Goal: Task Accomplishment & Management: Use online tool/utility

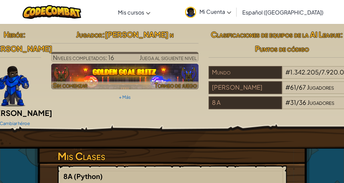
click at [152, 79] on img at bounding box center [124, 77] width 147 height 26
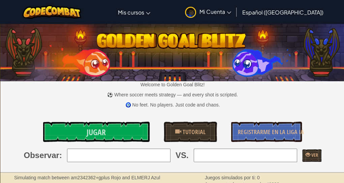
click at [129, 120] on div "Welcome to Golden Goal Blitz! ⚽ Where soccer meets strategy — and every shot is…" at bounding box center [172, 98] width 345 height 148
click at [129, 128] on link "Jugar" at bounding box center [96, 132] width 107 height 20
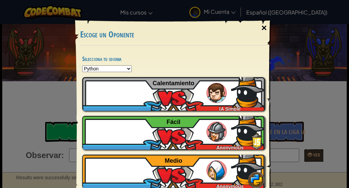
click at [257, 28] on div "×" at bounding box center [265, 28] width 16 height 20
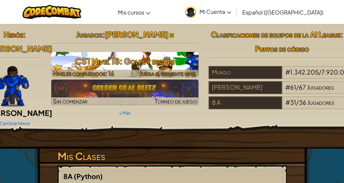
click at [133, 61] on h3 "CS1 Nivel 18: Golpe y escape" at bounding box center [124, 61] width 147 height 15
select select "es-419"
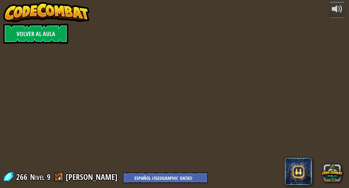
select select "es-419"
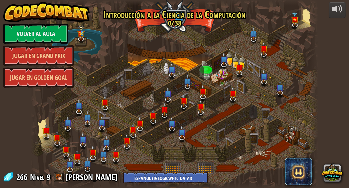
select select "es-419"
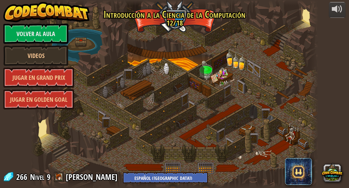
select select "es-419"
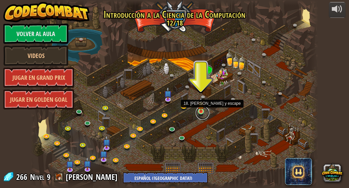
click at [202, 112] on link at bounding box center [202, 112] width 13 height 13
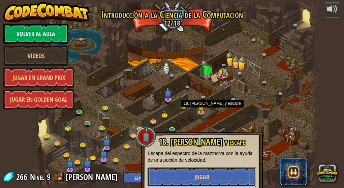
click at [194, 175] on button "Jugar" at bounding box center [202, 177] width 109 height 20
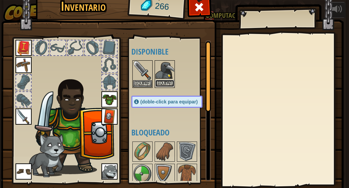
click at [168, 86] on button "Equipar" at bounding box center [164, 83] width 19 height 7
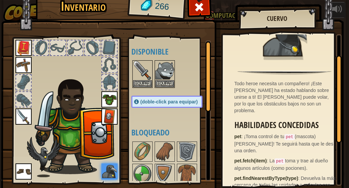
scroll to position [34, 0]
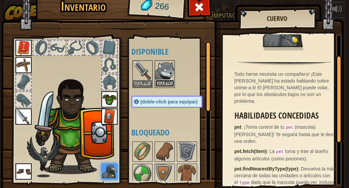
click at [161, 82] on button "Equipar" at bounding box center [164, 83] width 19 height 7
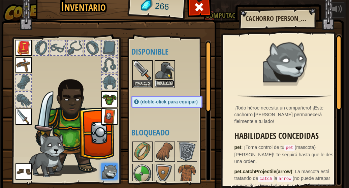
click at [156, 84] on button "Equipar" at bounding box center [164, 83] width 19 height 7
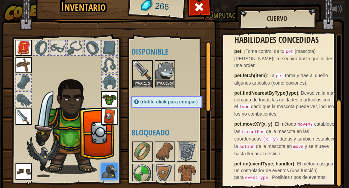
scroll to position [0, 0]
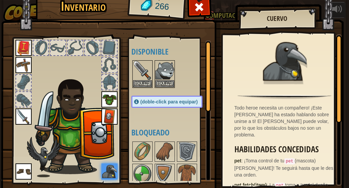
click at [211, 75] on img at bounding box center [172, 91] width 343 height 245
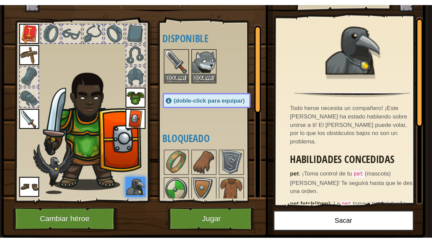
scroll to position [44, 0]
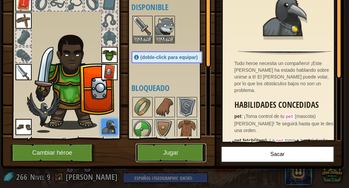
click at [187, 149] on button "Jugar" at bounding box center [171, 153] width 70 height 19
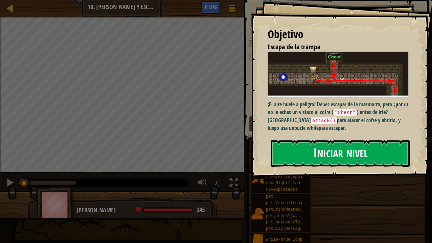
click at [296, 153] on button "Iniciar nivel" at bounding box center [339, 153] width 139 height 27
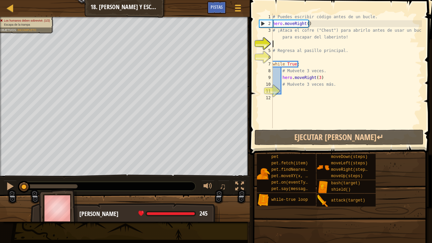
click at [274, 45] on div "# Puedes escribir código antes de un bucle. hero . moveRight ( ) # ¡Ataca el co…" at bounding box center [346, 77] width 150 height 128
drag, startPoint x: 285, startPoint y: 97, endPoint x: 288, endPoint y: 90, distance: 7.3
click at [285, 97] on div "# Puedes escribir código antes de un bucle. hero . moveRight ( ) # ¡Ataca el co…" at bounding box center [346, 77] width 150 height 128
click at [277, 56] on div "# Puedes escribir código antes de un bucle. hero . moveRight ( ) # ¡Ataca el co…" at bounding box center [346, 77] width 150 height 128
click at [278, 41] on div "# Puedes escribir código antes de un bucle. hero . moveRight ( ) # ¡Ataca el co…" at bounding box center [346, 77] width 150 height 128
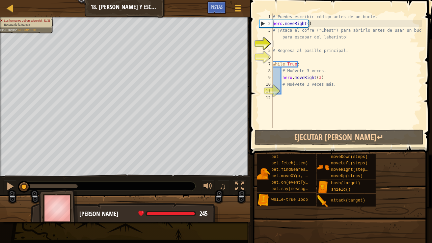
type textarea "h"
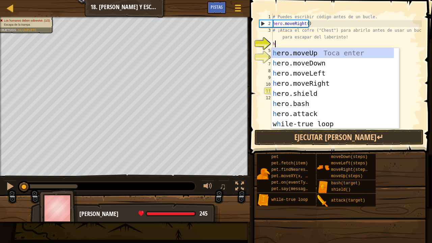
scroll to position [3, 0]
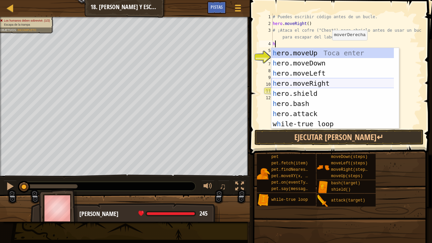
click at [317, 80] on div "h ero.moveUp Toca enter h ero.moveDown Toca enter h ero.moveLeft Toca enter h e…" at bounding box center [332, 98] width 123 height 101
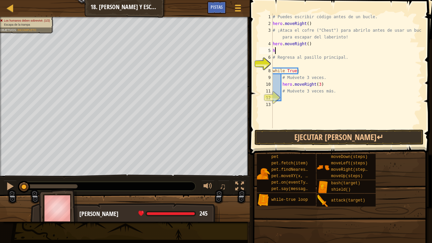
click at [344, 48] on div "# Puedes escribir código antes de un bucle. hero . moveRight ( ) # ¡Ataca el co…" at bounding box center [346, 77] width 150 height 128
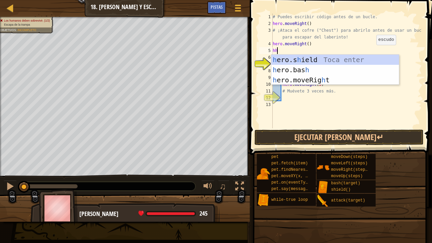
type textarea "h"
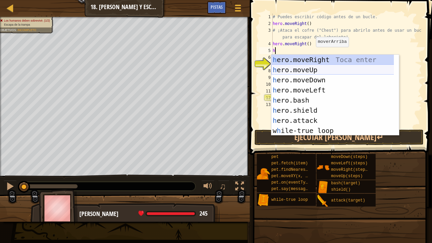
click at [307, 71] on div "h ero.moveRight Toca enter h ero.moveUp Toca enter h ero.moveDown Toca enter h …" at bounding box center [332, 105] width 123 height 101
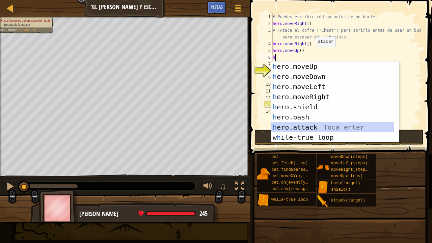
drag, startPoint x: 303, startPoint y: 127, endPoint x: 302, endPoint y: 119, distance: 8.5
click at [303, 126] on div "h ero.moveUp Toca enter h ero.moveDown Toca enter h ero.moveLeft Toca enter h e…" at bounding box center [332, 111] width 123 height 101
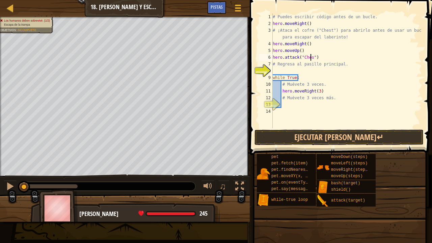
scroll to position [3, 3]
type textarea "hero.attack("Chest")"
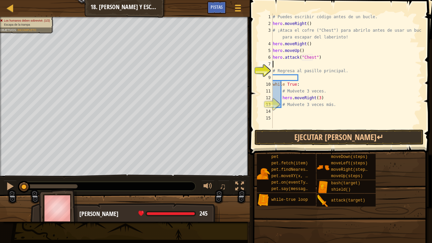
scroll to position [3, 0]
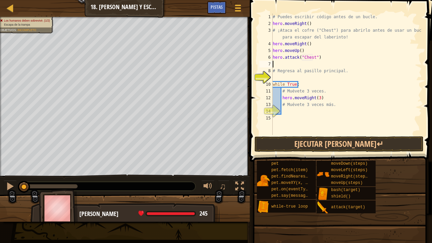
type textarea "h"
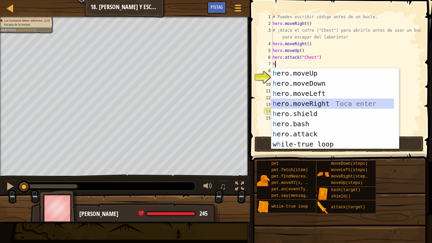
drag, startPoint x: 299, startPoint y: 106, endPoint x: 307, endPoint y: 92, distance: 16.2
click at [302, 102] on div "h ero.moveUp Toca enter h ero.moveDown Toca enter h ero.moveLeft Toca enter h e…" at bounding box center [332, 118] width 123 height 101
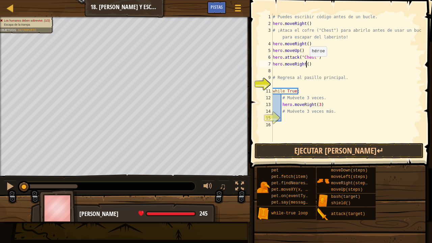
click at [306, 63] on div "# Puedes escribir código antes de un bucle. hero . moveRight ( ) # ¡Ataca el co…" at bounding box center [346, 84] width 150 height 142
click at [314, 63] on div "# Puedes escribir código antes de un bucle. hero . moveRight ( ) # ¡Ataca el co…" at bounding box center [346, 84] width 150 height 142
type textarea "h"
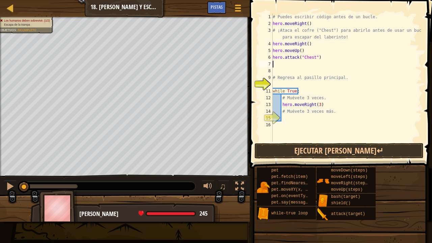
type textarea "h"
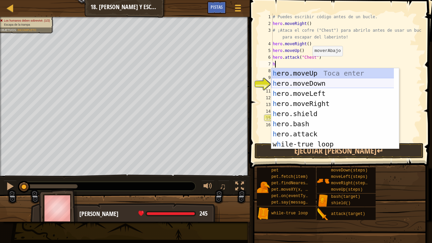
click at [309, 82] on div "h ero.moveUp Toca enter h ero.moveDown Toca enter h ero.moveLeft Toca enter h e…" at bounding box center [332, 118] width 123 height 101
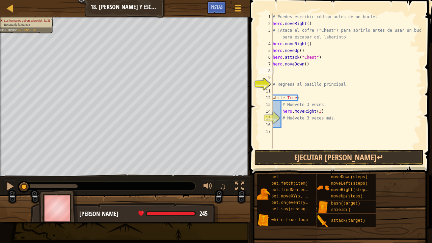
type textarea "h"
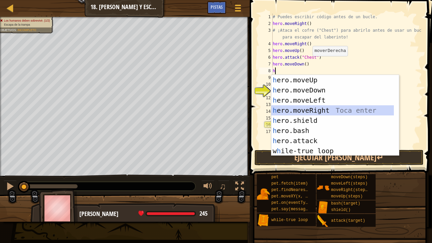
click at [318, 108] on div "h ero.moveUp Toca enter h ero.moveDown Toca enter h ero.moveLeft Toca enter h e…" at bounding box center [332, 125] width 123 height 101
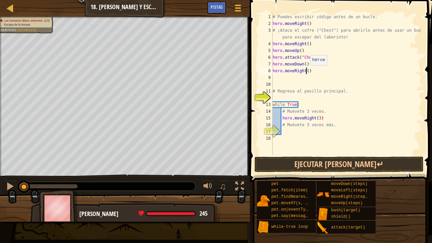
click at [306, 72] on div "# Puedes escribir código antes de un bucle. hero . moveRight ( ) # ¡Ataca el co…" at bounding box center [346, 90] width 150 height 155
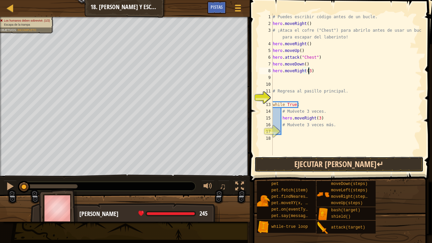
click at [325, 170] on button "Ejecutar [PERSON_NAME]↵" at bounding box center [338, 164] width 169 height 16
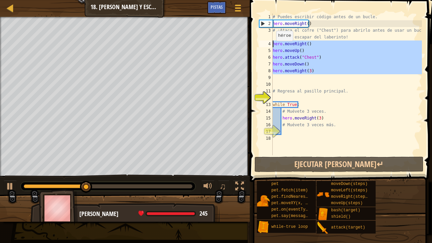
drag, startPoint x: 316, startPoint y: 74, endPoint x: 272, endPoint y: 42, distance: 54.5
click at [272, 42] on div "hero.moveRight(3) 1 2 3 4 5 6 7 8 9 10 11 12 13 14 15 16 17 18 # Puedes escribi…" at bounding box center [340, 84] width 164 height 142
type textarea "hero.moveRight() hero.moveUp()"
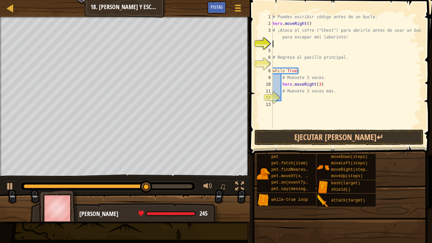
click at [286, 44] on div "# Puedes escribir código antes de un bucle. hero . moveRight ( ) # ¡Ataca el co…" at bounding box center [346, 77] width 150 height 128
type textarea "h"
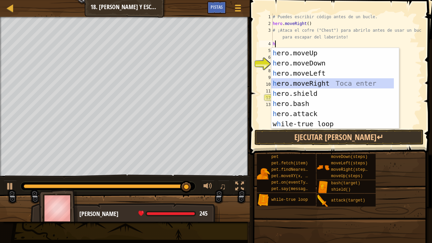
click at [296, 79] on div "h ero.moveUp Toca enter h ero.moveDown Toca enter h ero.moveLeft Toca enter h e…" at bounding box center [332, 98] width 123 height 101
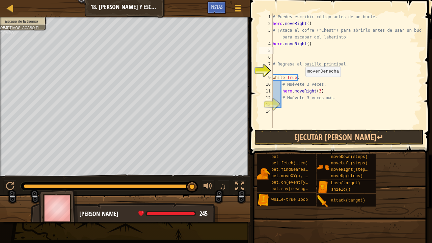
type textarea "h"
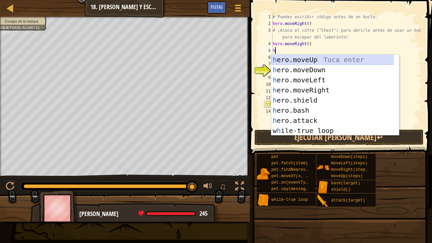
click at [302, 57] on div "h ero.moveUp Toca enter h ero.moveDown Toca enter h ero.moveLeft Toca enter h e…" at bounding box center [332, 105] width 123 height 101
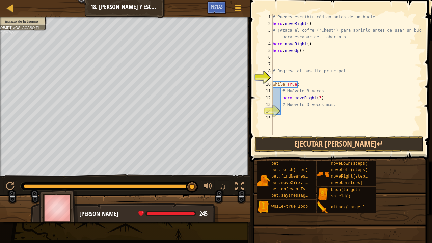
click at [307, 79] on div "# Puedes escribir código antes de un bucle. hero . moveRight ( ) # ¡Ataca el co…" at bounding box center [346, 80] width 150 height 135
type textarea "g"
type textarea "h"
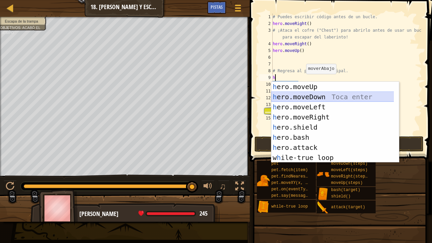
click at [325, 97] on div "h ero.moveUp Toca enter h ero.moveDown Toca enter h ero.moveLeft Toca enter h e…" at bounding box center [335, 132] width 128 height 101
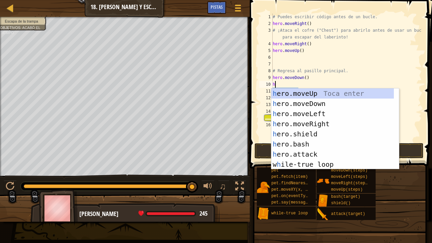
click at [305, 78] on div "# Puedes escribir código antes de un bucle. hero . moveRight ( ) # ¡Ataca el co…" at bounding box center [346, 84] width 150 height 142
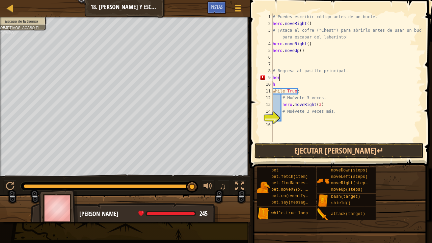
type textarea "h"
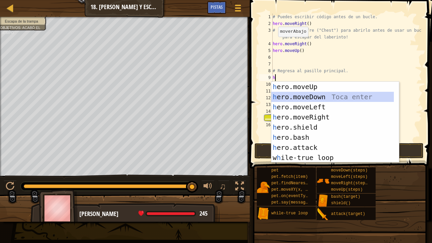
click at [287, 97] on div "h ero.moveUp Toca enter h ero.moveDown Toca enter h ero.moveLeft Toca enter h e…" at bounding box center [332, 132] width 123 height 101
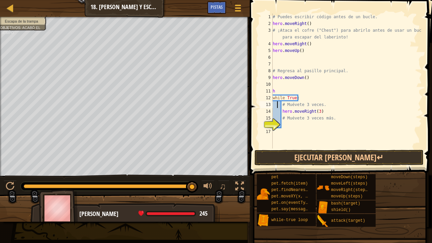
click at [276, 102] on div "# Puedes escribir código antes de un bucle. hero . moveRight ( ) # ¡Ataca el co…" at bounding box center [346, 87] width 150 height 148
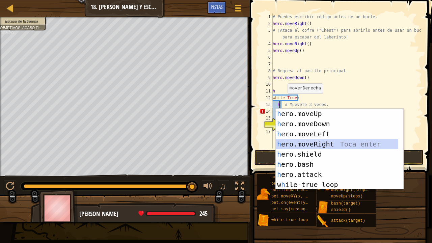
click at [316, 139] on div "h ero.moveUp Toca enter h ero.moveDown Toca enter h ero.moveLeft Toca enter h e…" at bounding box center [336, 159] width 123 height 101
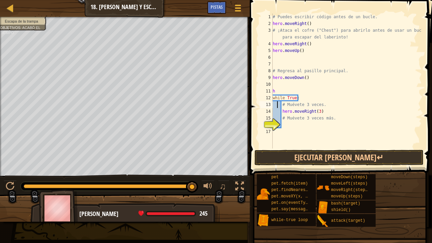
click at [274, 113] on div "# Puedes escribir código antes de un bucle. hero . moveRight ( ) # ¡Ataca el co…" at bounding box center [346, 87] width 150 height 148
click at [274, 116] on div "# Puedes escribir código antes de un bucle. hero . moveRight ( ) # ¡Ataca el co…" at bounding box center [346, 87] width 150 height 148
click at [344, 105] on div "# Puedes escribir código antes de un bucle. hero . moveRight ( ) # ¡Ataca el co…" at bounding box center [346, 87] width 150 height 148
click at [277, 115] on div "# Puedes escribir código antes de un bucle. hero . moveRight ( ) # ¡Ataca el co…" at bounding box center [346, 87] width 150 height 148
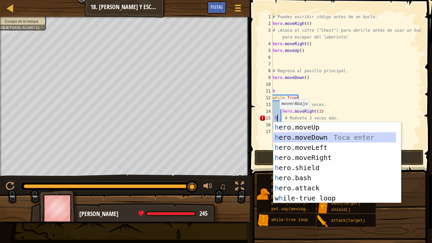
click at [318, 136] on div "h ero.moveUp Toca enter h ero.moveDown Toca enter h ero.moveLeft Toca enter h e…" at bounding box center [334, 172] width 123 height 101
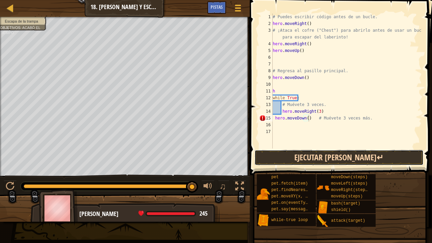
click at [313, 153] on button "Ejecutar [PERSON_NAME]↵" at bounding box center [338, 158] width 169 height 16
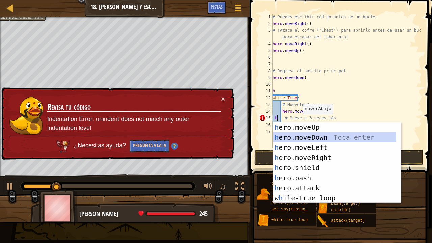
click at [304, 135] on div "h ero.moveUp Toca enter h ero.moveDown Toca enter h ero.moveLeft Toca enter h e…" at bounding box center [334, 172] width 123 height 101
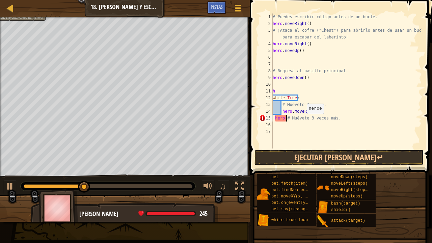
type textarea "# Muévete 3 veces más."
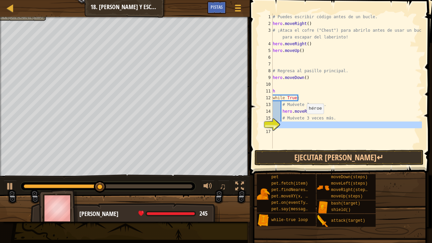
click at [272, 122] on div "16" at bounding box center [265, 124] width 13 height 7
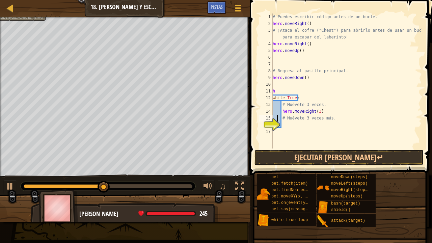
click at [276, 115] on div "# Puedes escribir código antes de un bucle. hero . moveRight ( ) # ¡Ataca el co…" at bounding box center [346, 87] width 150 height 148
click at [275, 109] on div "# Puedes escribir código antes de un bucle. hero . moveRight ( ) # ¡Ataca el co…" at bounding box center [346, 87] width 150 height 148
click at [274, 106] on div "# Puedes escribir código antes de un bucle. hero . moveRight ( ) # ¡Ataca el co…" at bounding box center [346, 87] width 150 height 148
click at [274, 112] on div "# Puedes escribir código antes de un bucle. hero . moveRight ( ) # ¡Ataca el co…" at bounding box center [346, 87] width 150 height 148
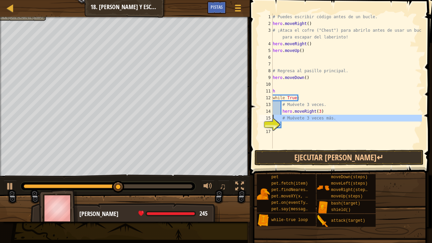
click at [272, 121] on div "16" at bounding box center [265, 124] width 13 height 7
type textarea "# Muévete 3 veces más."
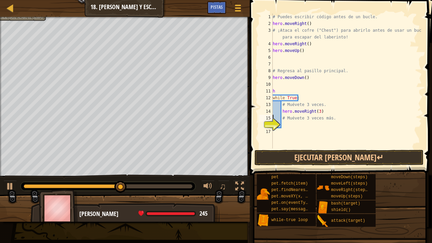
click at [272, 123] on div "16" at bounding box center [265, 124] width 13 height 7
click at [274, 114] on div "# Puedes escribir código antes de un bucle. hero . moveRight ( ) # ¡Ataca el co…" at bounding box center [346, 87] width 150 height 148
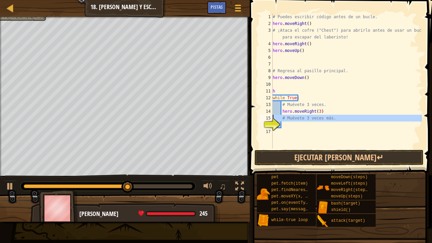
click at [272, 121] on div "16" at bounding box center [265, 124] width 13 height 7
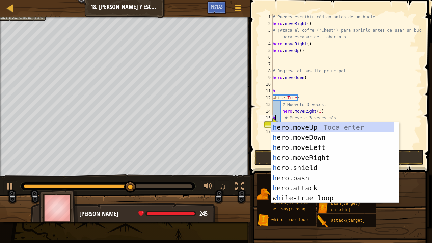
scroll to position [3, 0]
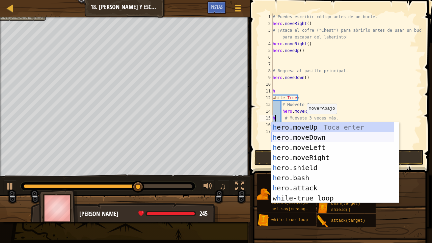
click at [310, 134] on div "h ero.moveUp Toca enter h ero.moveDown Toca enter h ero.moveLeft Toca enter h e…" at bounding box center [332, 172] width 123 height 101
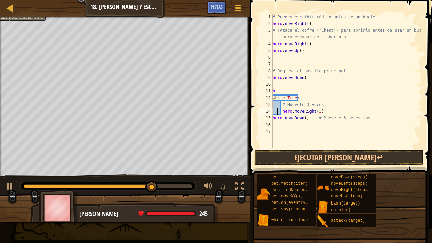
click at [276, 113] on div "# Puedes escribir código antes de un bucle. hero . moveRight ( ) # ¡Ataca el co…" at bounding box center [346, 87] width 150 height 148
click at [272, 121] on div "15" at bounding box center [265, 118] width 13 height 7
type textarea "hero.moveDown() # Muévete 3 veces más."
click at [273, 119] on div "# Puedes escribir código antes de un bucle. hero . moveRight ( ) # ¡Ataca el co…" at bounding box center [346, 87] width 150 height 148
click at [281, 125] on div "# Puedes escribir código antes de un bucle. hero . moveRight ( ) # ¡Ataca el co…" at bounding box center [346, 87] width 150 height 148
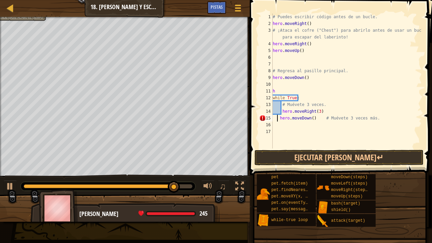
click at [278, 117] on div "# Puedes escribir código antes de un bucle. hero . moveRight ( ) # ¡Ataca el co…" at bounding box center [346, 87] width 150 height 148
type textarea "hero.moveDown() # Muévete 3 veces más."
click at [282, 124] on div "# Puedes escribir código antes de un bucle. hero . moveRight ( ) # ¡Ataca el co…" at bounding box center [346, 87] width 150 height 148
click at [314, 83] on div "# Puedes escribir código antes de un bucle. hero . moveRight ( ) # ¡Ataca el co…" at bounding box center [346, 87] width 150 height 148
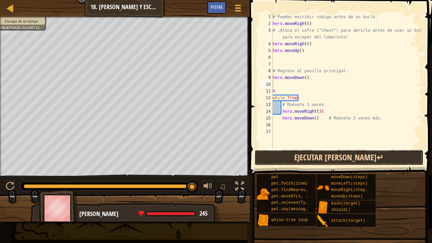
click at [326, 156] on button "Ejecutar [PERSON_NAME]↵" at bounding box center [338, 158] width 169 height 16
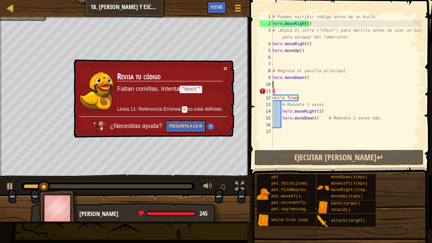
click at [221, 66] on td "Revisa tu código Faltan comillas. Intenta "Hoot" Linea 11: Referencia Errónea: …" at bounding box center [170, 90] width 107 height 52
click at [224, 66] on button "×" at bounding box center [226, 69] width 4 height 7
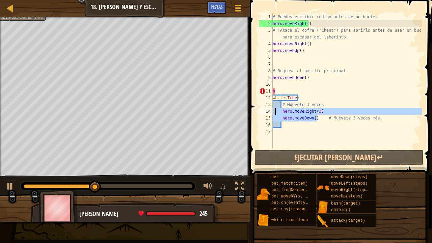
drag, startPoint x: 318, startPoint y: 118, endPoint x: 274, endPoint y: 111, distance: 44.3
click at [274, 111] on div "# Puedes escribir código antes de un bucle. hero . moveRight ( ) # ¡Ataca el co…" at bounding box center [346, 87] width 150 height 148
type textarea "hero.moveRight(3) hero.moveDown() # Muévete 3 veces más."
click at [14, 10] on div at bounding box center [10, 8] width 8 height 8
select select "es-419"
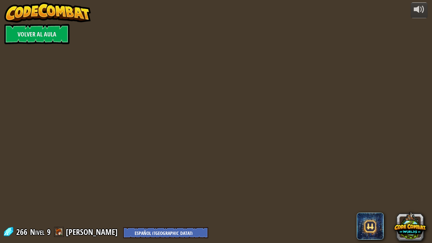
select select "es-419"
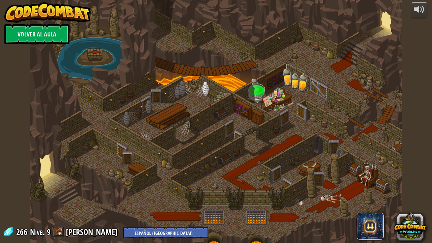
select select "es-419"
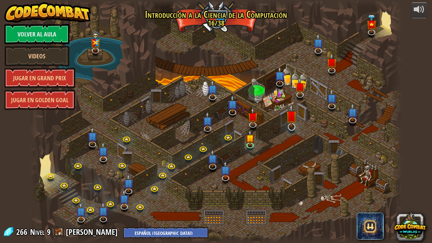
select select "es-419"
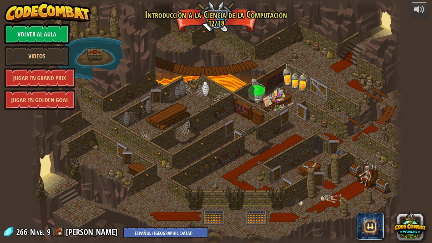
select select "es-419"
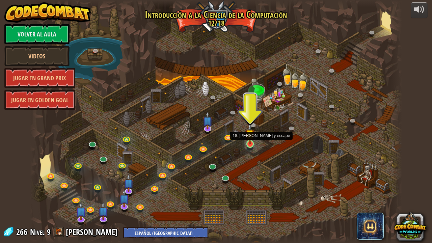
click at [249, 139] on img at bounding box center [249, 133] width 9 height 21
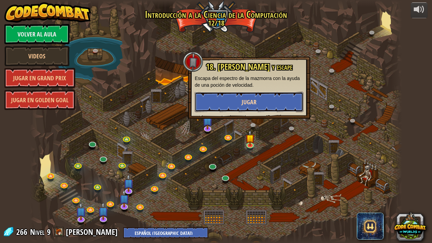
click at [249, 105] on span "Jugar" at bounding box center [248, 102] width 15 height 8
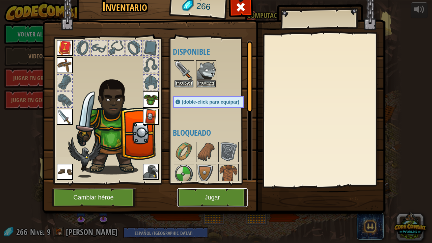
click at [214, 188] on button "Jugar" at bounding box center [212, 197] width 70 height 19
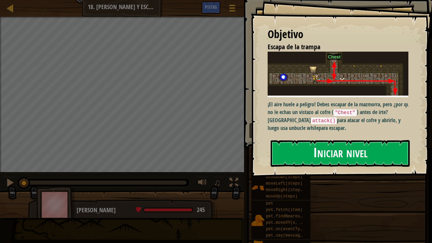
click at [302, 146] on button "Iniciar nivel" at bounding box center [339, 153] width 139 height 27
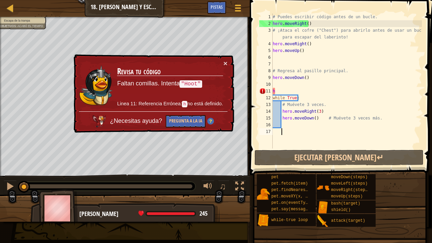
click at [222, 61] on td "Revisa tu código Faltan comillas. Intenta "Hoot" Linea 11: Referencia Errónea: …" at bounding box center [170, 85] width 107 height 53
click at [226, 56] on div "× Revisa tu código Faltan comillas. Intenta "Hoot" Linea 11: Referencia Errónea…" at bounding box center [153, 93] width 163 height 81
click at [226, 59] on div "× Revisa tu código Faltan comillas. Intenta "Hoot" Linea 11: Referencia Errónea…" at bounding box center [153, 94] width 162 height 80
click at [225, 61] on button "×" at bounding box center [226, 63] width 4 height 7
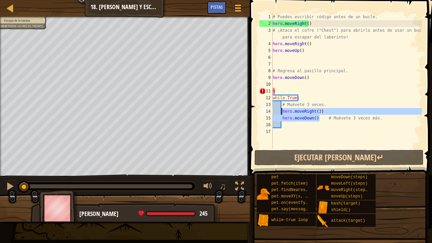
drag, startPoint x: 318, startPoint y: 119, endPoint x: 282, endPoint y: 111, distance: 37.4
click at [282, 111] on div "# Puedes escribir código antes de un bucle. hero . moveRight ( ) # ¡Ataca el co…" at bounding box center [346, 87] width 150 height 148
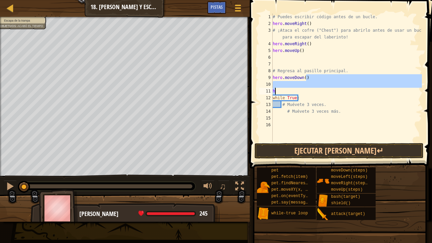
drag, startPoint x: 307, startPoint y: 76, endPoint x: 276, endPoint y: 90, distance: 34.1
click at [276, 90] on div "# Puedes escribir código antes de un bucle. hero . moveRight ( ) # ¡Ataca el co…" at bounding box center [346, 84] width 150 height 142
type textarea "hero.moveDown()"
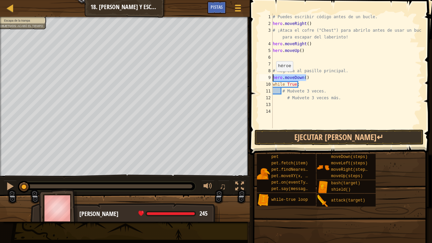
drag, startPoint x: 308, startPoint y: 80, endPoint x: 271, endPoint y: 77, distance: 36.9
click at [271, 77] on div "hero.moveDown() 1 2 3 4 5 6 7 8 9 10 11 12 13 14 # Puedes escribir código antes…" at bounding box center [340, 70] width 164 height 115
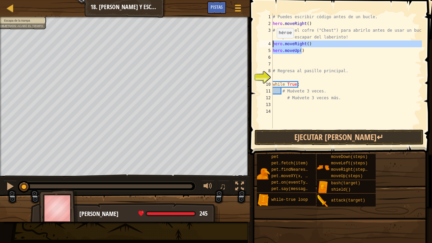
drag, startPoint x: 307, startPoint y: 48, endPoint x: 266, endPoint y: 44, distance: 40.6
click at [266, 44] on div "1 2 3 4 5 6 7 8 9 10 11 12 13 14 # Puedes escribir código antes de un bucle. he…" at bounding box center [340, 70] width 164 height 115
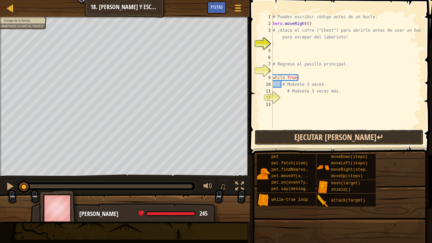
click at [302, 133] on button "Ejecutar [PERSON_NAME]↵" at bounding box center [338, 137] width 169 height 16
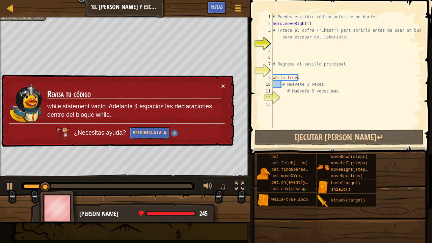
click at [230, 84] on div "× Revisa tu código while statement vacío. Adelanta 4 espacios las declaraciones…" at bounding box center [116, 110] width 235 height 77
click at [224, 83] on button "×" at bounding box center [223, 86] width 4 height 7
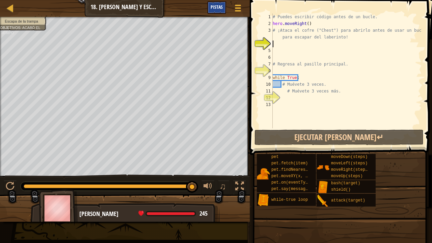
click at [217, 9] on span "Pistas" at bounding box center [216, 7] width 12 height 6
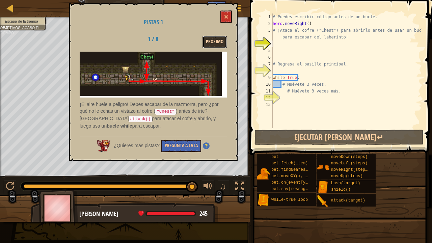
click at [215, 39] on button "Próximo" at bounding box center [214, 42] width 24 height 12
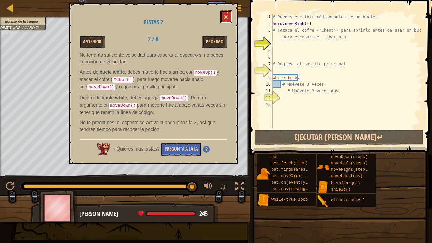
click at [222, 17] on button at bounding box center [225, 16] width 11 height 12
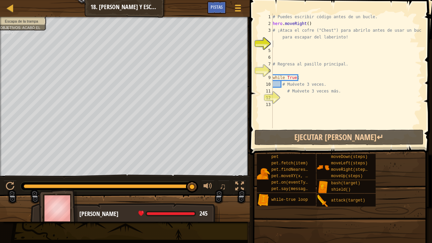
click at [281, 55] on div "# Puedes escribir código antes de un bucle. hero . moveRight ( ) # ¡Ataca el co…" at bounding box center [346, 77] width 150 height 128
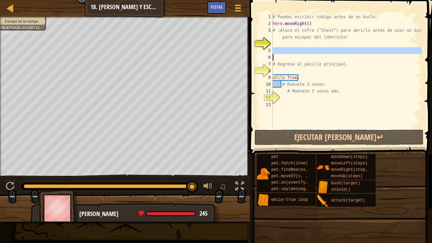
click at [281, 55] on div "# Puedes escribir código antes de un bucle. hero . moveRight ( ) # ¡Ataca el co…" at bounding box center [346, 70] width 150 height 115
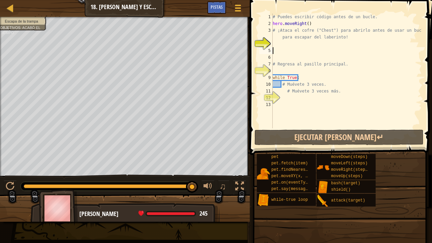
click at [281, 51] on div "# Puedes escribir código antes de un bucle. hero . moveRight ( ) # ¡Ataca el co…" at bounding box center [346, 77] width 150 height 128
type textarea "h"
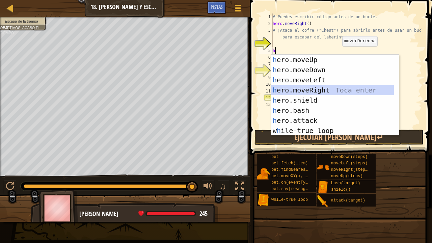
click at [330, 90] on div "h ero.moveUp Toca enter h ero.moveDown Toca enter h ero.moveLeft Toca enter h e…" at bounding box center [332, 105] width 123 height 101
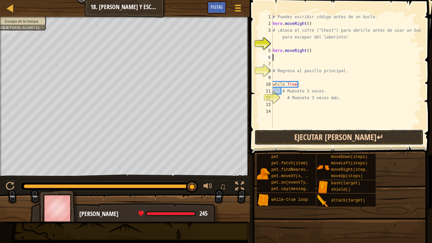
click at [341, 137] on button "Ejecutar [PERSON_NAME]↵" at bounding box center [338, 137] width 169 height 16
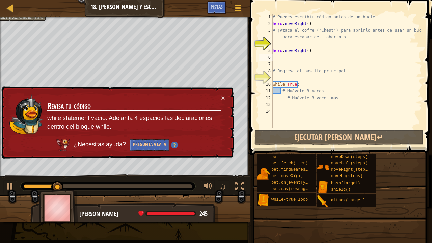
click at [226, 96] on div "× Revisa tu código while statement vacío. Adelanta 4 espacios las declaraciones…" at bounding box center [117, 123] width 235 height 76
click at [223, 96] on button "×" at bounding box center [223, 98] width 4 height 7
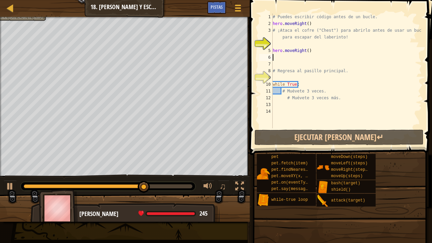
click at [272, 102] on div "13" at bounding box center [265, 104] width 13 height 7
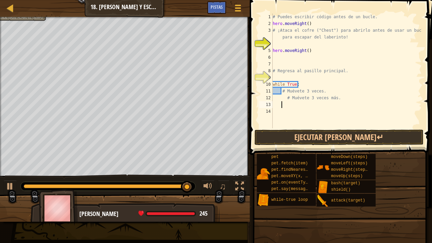
click at [270, 109] on div "14" at bounding box center [265, 111] width 13 height 7
click at [242, 87] on div "Mapa Introducción a las Ciencias de la computación 18. Golpe y escape Menú del …" at bounding box center [216, 121] width 432 height 243
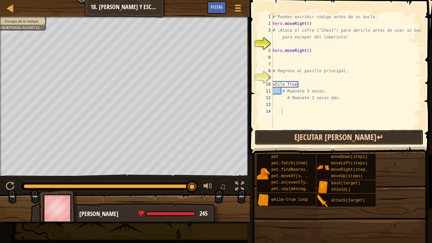
click at [304, 133] on button "Ejecutar [PERSON_NAME]↵" at bounding box center [338, 137] width 169 height 16
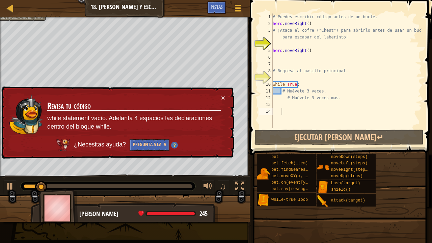
click at [221, 91] on div "× Revisa tu código while statement vacío. Adelanta 4 espacios las declaraciones…" at bounding box center [117, 122] width 234 height 74
click at [227, 91] on div "× Revisa tu código while statement vacío. Adelanta 4 espacios las declaraciones…" at bounding box center [117, 123] width 235 height 76
drag, startPoint x: 218, startPoint y: 91, endPoint x: 228, endPoint y: 93, distance: 10.6
click at [220, 91] on div "× Revisa tu código while statement vacío. Adelanta 4 espacios las declaraciones…" at bounding box center [117, 123] width 235 height 76
click at [223, 98] on button "×" at bounding box center [223, 98] width 4 height 7
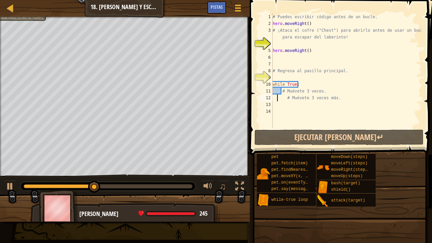
click at [278, 94] on div "# Puedes escribir código antes de un bucle. hero . moveRight ( ) # ¡Ataca el co…" at bounding box center [346, 77] width 150 height 128
click at [277, 90] on div "# Puedes escribir código antes de un bucle. hero . moveRight ( ) # ¡Ataca el co…" at bounding box center [346, 77] width 150 height 128
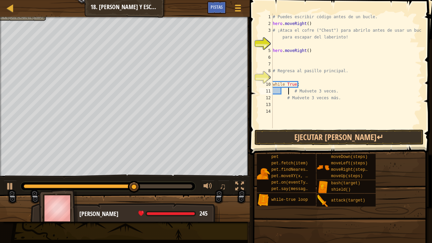
type textarea "# Muévete 3 veces."
click at [298, 75] on div "# Puedes escribir código antes de un bucle. hero . moveRight ( ) # ¡Ataca el co…" at bounding box center [346, 77] width 150 height 128
click at [289, 92] on div "# Puedes escribir código antes de un bucle. hero . moveRight ( ) # ¡Ataca el co…" at bounding box center [346, 77] width 150 height 128
click at [290, 92] on div "# Puedes escribir código antes de un bucle. hero . moveRight ( ) # ¡Ataca el co…" at bounding box center [346, 77] width 150 height 128
click at [293, 90] on div "# Puedes escribir código antes de un bucle. hero . moveRight ( ) # ¡Ataca el co…" at bounding box center [346, 77] width 150 height 128
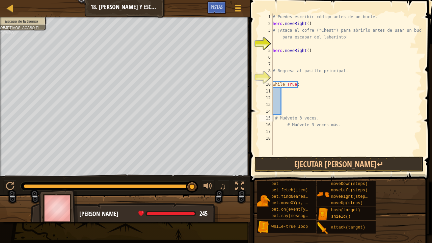
click at [284, 120] on div "# Puedes escribir código antes de un bucle. hero . moveRight ( ) # ¡Ataca el co…" at bounding box center [346, 90] width 150 height 155
click at [283, 124] on div "# Puedes escribir código antes de un bucle. hero . moveRight ( ) # ¡Ataca el co…" at bounding box center [346, 90] width 150 height 155
type textarea "# Muévete 3 veces. # Muévete 3 veces más."
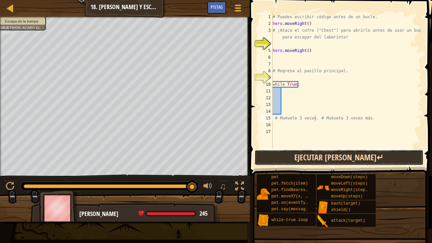
click at [293, 157] on button "Ejecutar [PERSON_NAME]↵" at bounding box center [338, 158] width 169 height 16
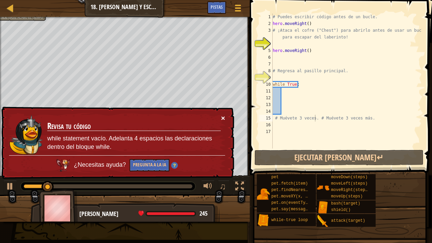
click at [222, 117] on div "× Revisa tu código while statement vacío. Adelanta 4 espacios las declaraciones…" at bounding box center [116, 143] width 235 height 77
click at [224, 115] on button "×" at bounding box center [223, 118] width 4 height 7
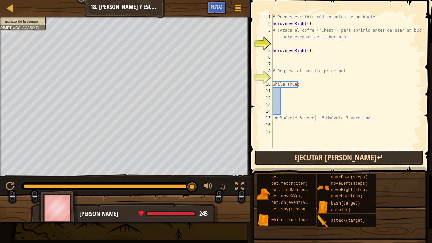
click at [300, 152] on button "Ejecutar [PERSON_NAME]↵" at bounding box center [338, 158] width 169 height 16
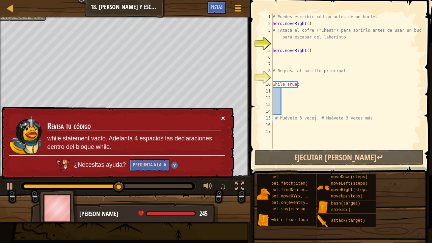
click at [221, 116] on div "× Revisa tu código while statement vacío. Adelanta 4 espacios las declaraciones…" at bounding box center [117, 143] width 234 height 74
click at [221, 113] on div "× Revisa tu código while statement vacío. Adelanta 4 espacios las declaraciones…" at bounding box center [116, 143] width 235 height 77
click at [222, 117] on button "×" at bounding box center [223, 118] width 4 height 7
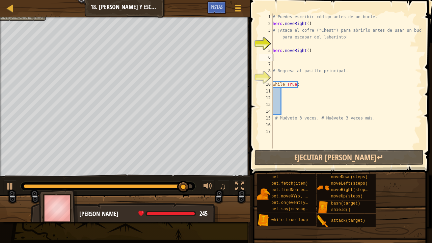
click at [280, 59] on div "# Puedes escribir código antes de un bucle. hero . moveRight ( ) # ¡Ataca el co…" at bounding box center [346, 87] width 150 height 148
type textarea "h"
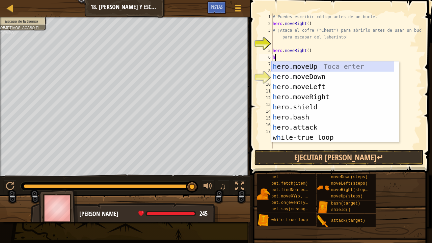
click at [301, 65] on div "h ero.moveUp Toca enter h ero.moveDown Toca enter h ero.moveLeft Toca enter h e…" at bounding box center [332, 111] width 123 height 101
type textarea "h"
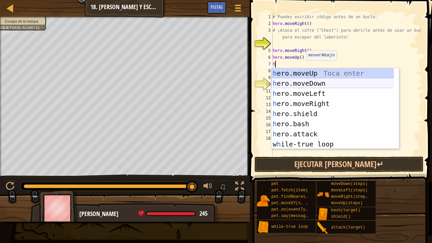
click at [304, 81] on div "h ero.moveUp Toca enter h ero.moveDown Toca enter h ero.moveLeft Toca enter h e…" at bounding box center [332, 118] width 123 height 101
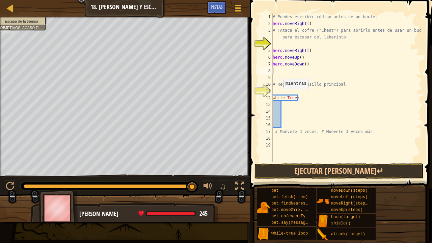
type textarea "h"
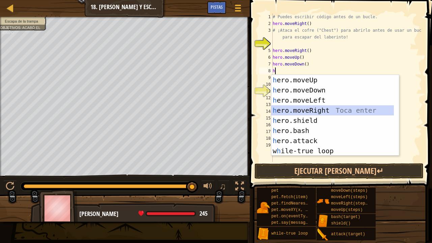
click at [326, 110] on div "h ero.moveUp Toca enter h ero.moveDown Toca enter h ero.moveLeft Toca enter h e…" at bounding box center [332, 125] width 123 height 101
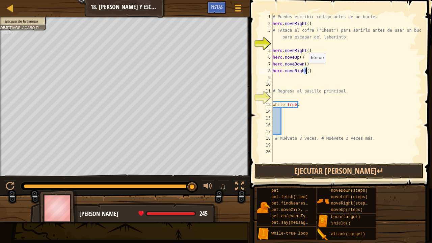
click at [305, 69] on div "# Puedes escribir código antes de un bucle. hero . moveRight ( ) # ¡Ataca el co…" at bounding box center [346, 94] width 150 height 162
click at [305, 69] on div "# Puedes escribir código antes de un bucle. hero . moveRight ( ) # ¡Ataca el co…" at bounding box center [346, 87] width 150 height 148
type textarea "hero.moveRight(3)"
click at [275, 111] on div "# Puedes escribir código antes de un bucle. hero . moveRight ( ) # ¡Ataca el co…" at bounding box center [346, 94] width 150 height 162
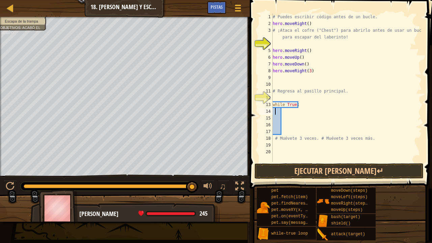
scroll to position [3, 0]
type textarea "h"
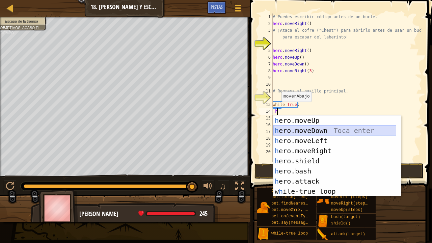
click at [298, 128] on div "h ero.moveUp Toca enter h ero.moveDown Toca enter h ero.moveLeft Toca enter h e…" at bounding box center [334, 165] width 123 height 101
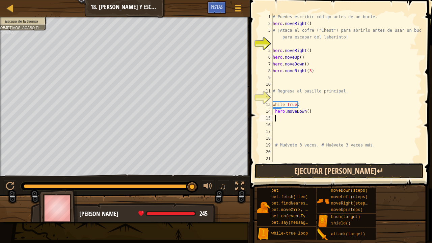
click at [301, 171] on button "Ejecutar [PERSON_NAME]↵" at bounding box center [338, 171] width 169 height 16
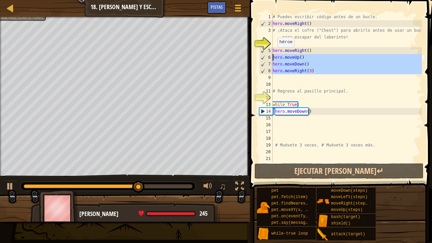
drag, startPoint x: 314, startPoint y: 66, endPoint x: 273, endPoint y: 54, distance: 41.8
click at [273, 54] on div "# Puedes escribir código antes de un bucle. hero . moveRight ( ) # ¡Ataca el co…" at bounding box center [346, 94] width 150 height 162
type textarea "hero.moveUp() hero.moveDown()"
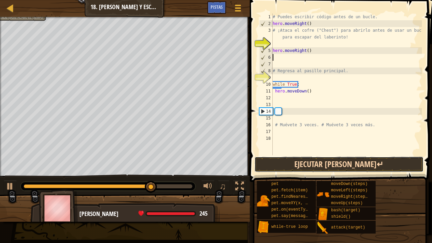
click at [303, 165] on button "Ejecutar [PERSON_NAME]↵" at bounding box center [338, 164] width 169 height 16
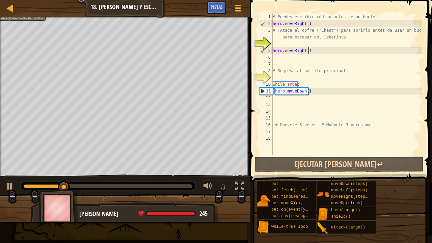
click at [314, 49] on div "# Puedes escribir código antes de un bucle. hero . moveRight ( ) # ¡Ataca el co…" at bounding box center [346, 90] width 150 height 155
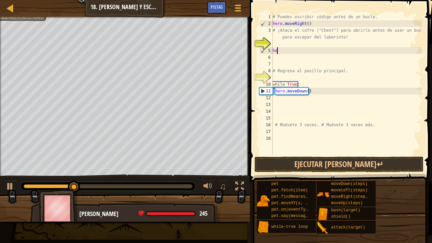
type textarea "h"
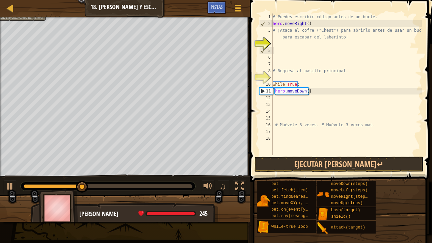
type textarea "h"
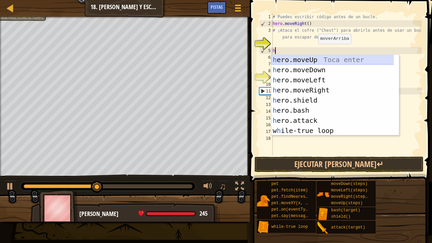
click at [303, 57] on div "h ero.moveUp Toca enter h ero.moveDown Toca enter h ero.moveLeft Toca enter h e…" at bounding box center [332, 105] width 123 height 101
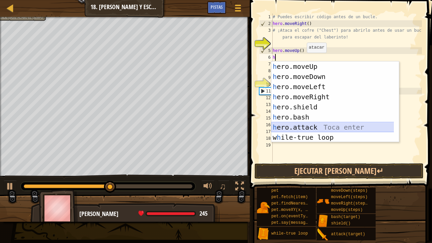
click at [305, 128] on div "h ero.moveUp Toca enter h ero.moveDown Toca enter h ero.moveLeft Toca enter h e…" at bounding box center [332, 111] width 123 height 101
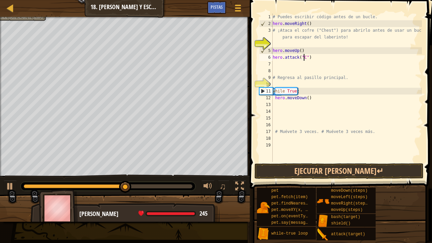
scroll to position [3, 3]
type textarea "hero.attack("Chest")"
click at [299, 71] on div "# Puedes escribir código antes de un bucle. hero . moveRight ( ) # ¡Ataca el co…" at bounding box center [346, 94] width 150 height 162
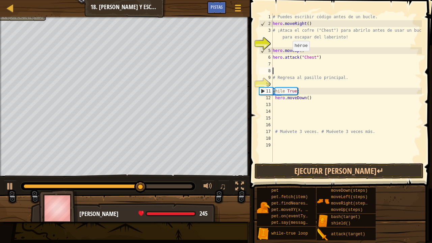
click at [289, 57] on div "# Puedes escribir código antes de un bucle. hero . moveRight ( ) # ¡Ataca el co…" at bounding box center [346, 94] width 150 height 162
type textarea "hero.attack("Chest")"
click at [276, 61] on div "# Puedes escribir código antes de un bucle. hero . moveRight ( ) # ¡Ataca el co…" at bounding box center [346, 94] width 150 height 162
type textarea "h"
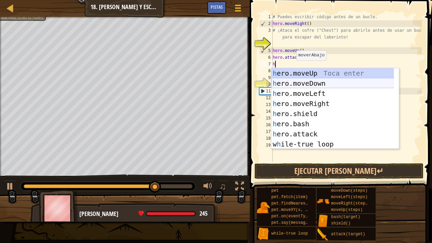
click at [311, 81] on div "h ero.moveUp Toca enter h ero.moveDown Toca enter h ero.moveLeft Toca enter h e…" at bounding box center [332, 118] width 123 height 101
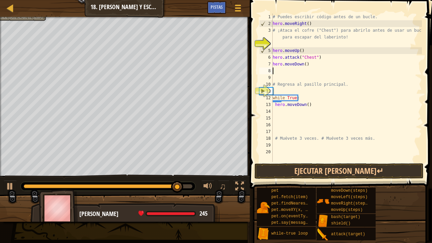
type textarea "h"
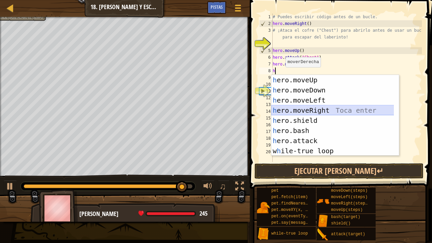
click at [313, 111] on div "h ero.moveUp Toca enter h ero.moveDown Toca enter h ero.moveLeft Toca enter h e…" at bounding box center [332, 125] width 123 height 101
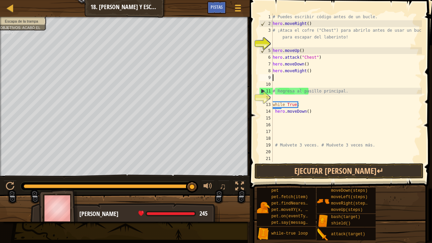
click at [289, 75] on div "# Puedes escribir código antes de un bucle. hero . moveRight ( ) # ¡Ataca el co…" at bounding box center [346, 94] width 150 height 162
click at [305, 70] on div "# Puedes escribir código antes de un bucle. hero . moveRight ( ) # ¡Ataca el co…" at bounding box center [346, 94] width 150 height 162
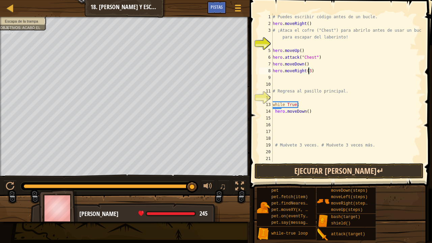
type textarea "hero.moveRight(3)"
click at [288, 169] on button "Ejecutar [PERSON_NAME]↵" at bounding box center [338, 171] width 169 height 16
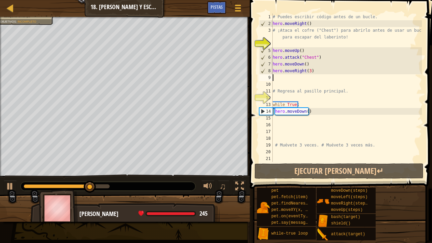
click at [276, 77] on div "# Puedes escribir código antes de un bucle. hero . moveRight ( ) # ¡Ataca el co…" at bounding box center [346, 94] width 150 height 162
type textarea "h"
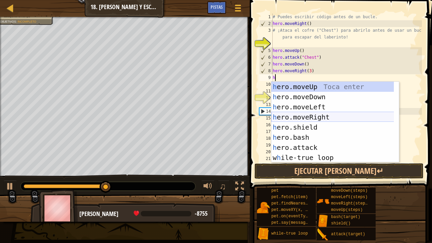
click at [319, 115] on div "h ero.moveUp Toca enter h ero.moveDown Toca enter h ero.moveLeft Toca enter h e…" at bounding box center [332, 132] width 123 height 101
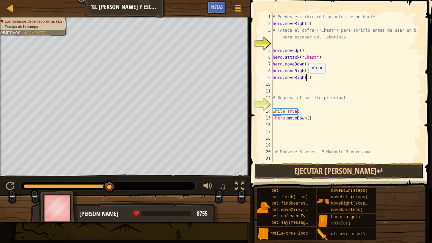
click at [305, 80] on div "# Puedes escribir código antes de un bucle. hero . moveRight ( ) # ¡Ataca el co…" at bounding box center [343, 94] width 145 height 162
drag, startPoint x: 0, startPoint y: 0, endPoint x: 8, endPoint y: 6, distance: 10.1
click at [8, 6] on div "Mapa Introducción a las Ciencias de la computación 18. [PERSON_NAME] y escape M…" at bounding box center [124, 8] width 249 height 17
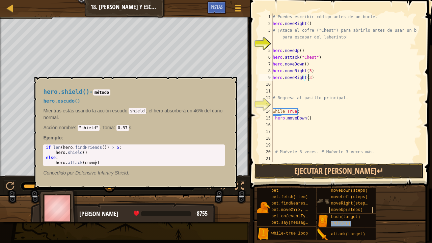
drag, startPoint x: 360, startPoint y: 221, endPoint x: 352, endPoint y: 211, distance: 13.0
click at [344, 188] on div "shield()" at bounding box center [350, 223] width 43 height 6
click at [203, 0] on body "Mapa Introducción a las Ciencias de la computación 18. Golpe y escape Menú del …" at bounding box center [216, 0] width 432 height 0
click at [225, 82] on div "hero.shield() - método hero.escudo() Mientras estás usando la acción escudo, sh…" at bounding box center [135, 132] width 202 height 111
click at [227, 84] on button "×" at bounding box center [229, 84] width 5 height 9
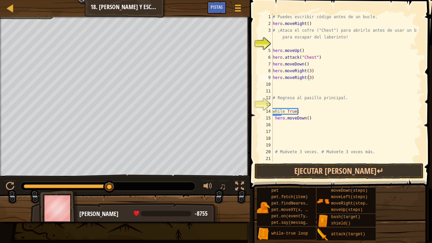
drag, startPoint x: 166, startPoint y: 5, endPoint x: 164, endPoint y: 18, distance: 13.0
click at [165, 8] on div "Mapa Introducción a las Ciencias de la computación 18. [PERSON_NAME] y escape M…" at bounding box center [124, 8] width 249 height 17
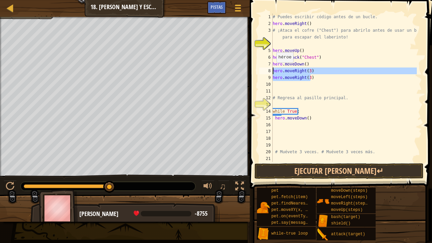
drag, startPoint x: 319, startPoint y: 78, endPoint x: 272, endPoint y: 69, distance: 47.6
click at [272, 69] on div "# Puedes escribir código antes de un bucle. hero . moveRight ( ) # ¡Ataca el co…" at bounding box center [343, 94] width 145 height 162
type textarea "hero.moveRight(3) hero.moveRight(3)"
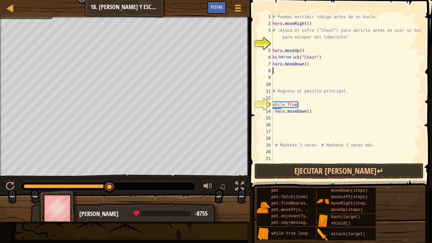
scroll to position [3, 0]
click at [274, 110] on div "# Puedes escribir código antes de un bucle. hero . moveRight ( ) # ¡Ataca el co…" at bounding box center [346, 94] width 150 height 162
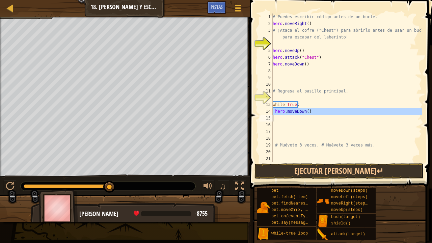
drag, startPoint x: 272, startPoint y: 110, endPoint x: 321, endPoint y: 111, distance: 49.2
click at [321, 111] on div "hero.moveDown() 1 2 3 4 5 6 7 8 9 10 11 12 13 14 15 16 17 18 19 20 21 # Puedes …" at bounding box center [340, 87] width 164 height 148
type textarea "hero.moveDown()"
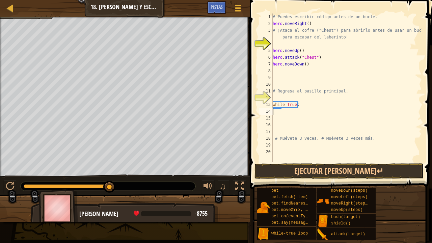
type textarea "while True:"
click at [275, 109] on div "# Puedes escribir código antes de un bucle. hero . moveRight ( ) # ¡Ataca el co…" at bounding box center [346, 94] width 150 height 162
type textarea "h"
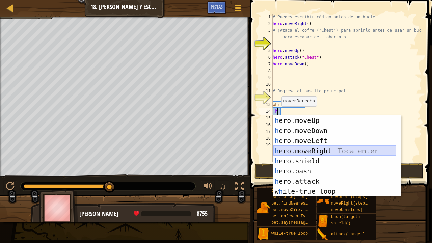
click at [306, 151] on div "h ero.moveUp Toca enter h ero.moveDown Toca enter h ero.moveLeft Toca enter h e…" at bounding box center [334, 165] width 123 height 101
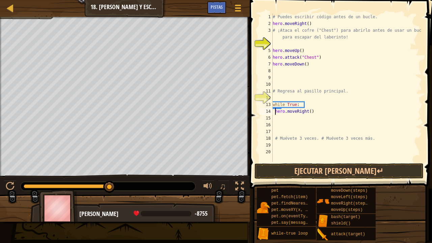
click at [274, 110] on div "# Puedes escribir código antes de un bucle. hero . moveRight ( ) # ¡Ataca el co…" at bounding box center [346, 94] width 150 height 162
type textarea "hero.moveRight()"
click at [277, 113] on div "# Puedes escribir código antes de un bucle. hero . moveRight ( ) # ¡Ataca el co…" at bounding box center [346, 94] width 150 height 162
drag, startPoint x: 316, startPoint y: 113, endPoint x: 282, endPoint y: 113, distance: 34.4
click at [282, 113] on div "# Puedes escribir código antes de un bucle. hero . moveRight ( ) # ¡Ataca el co…" at bounding box center [346, 94] width 150 height 162
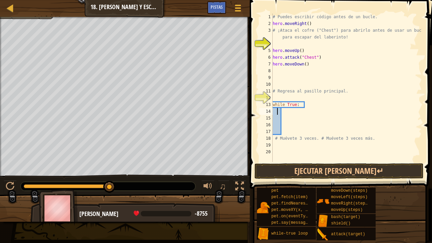
click at [276, 113] on div "# Puedes escribir código antes de un bucle. hero . moveRight ( ) # ¡Ataca el co…" at bounding box center [346, 94] width 150 height 162
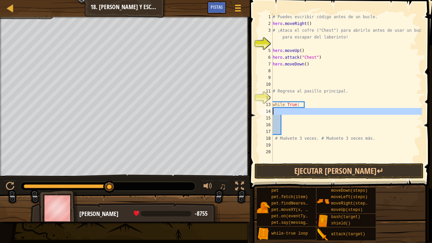
click at [272, 113] on div "14" at bounding box center [265, 111] width 13 height 7
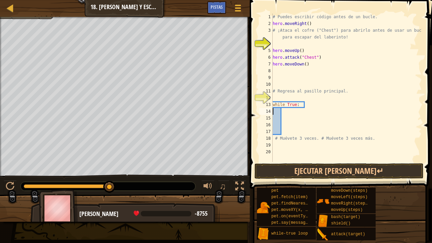
type textarea "h"
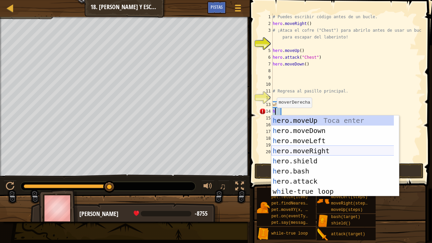
click at [328, 149] on div "h ero.moveUp Toca enter h ero.moveDown Toca enter h ero.moveLeft Toca enter h e…" at bounding box center [332, 165] width 123 height 101
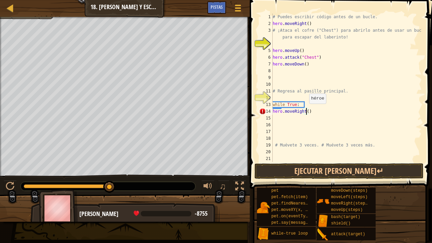
click at [305, 110] on div "# Puedes escribir código antes de un bucle. hero . moveRight ( ) # ¡Ataca el co…" at bounding box center [346, 94] width 150 height 162
type textarea "hero.moveRight(3)"
click at [287, 117] on div "# Puedes escribir código antes de un bucle. hero . moveRight ( ) # ¡Ataca el co…" at bounding box center [346, 94] width 150 height 162
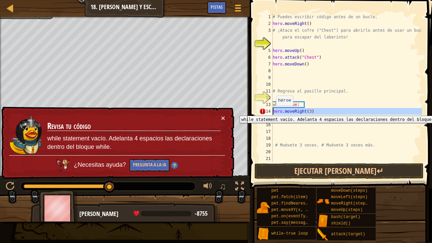
click at [271, 111] on div "14" at bounding box center [265, 111] width 13 height 7
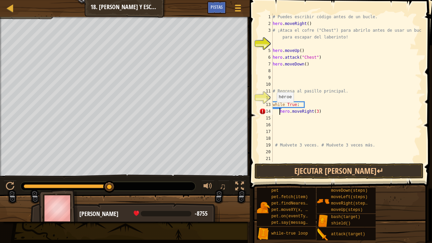
type textarea "hero.moveRight(3)"
click at [278, 117] on div "# Puedes escribir código antes de un bucle. hero . moveRight ( ) # ¡Ataca el co…" at bounding box center [346, 94] width 150 height 162
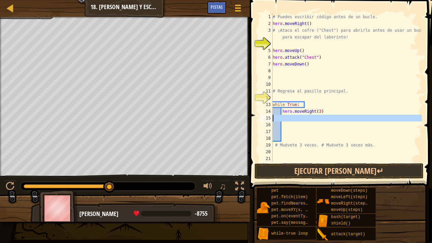
click at [272, 118] on div "15" at bounding box center [265, 118] width 13 height 7
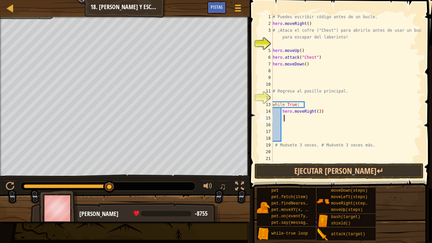
click at [283, 119] on div "# Puedes escribir código antes de un bucle. hero . moveRight ( ) # ¡Ataca el co…" at bounding box center [346, 94] width 150 height 162
click at [280, 119] on div "# Puedes escribir código antes de un bucle. hero . moveRight ( ) # ¡Ataca el co…" at bounding box center [346, 94] width 150 height 162
type textarea "h"
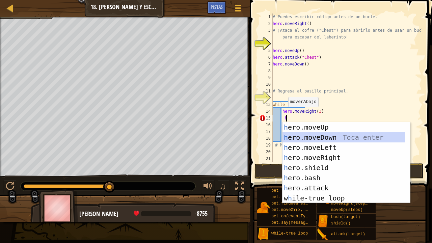
click at [305, 135] on div "h ero.moveUp Toca enter h ero.moveDown Toca enter h ero.moveLeft Toca enter h e…" at bounding box center [343, 172] width 123 height 101
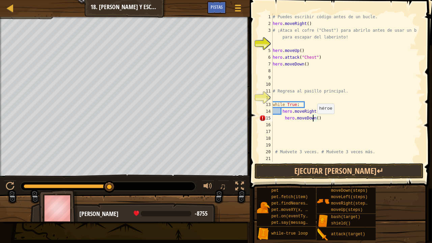
click at [313, 120] on div "# Puedes escribir código antes de un bucle. hero . moveRight ( ) # ¡Ataca el co…" at bounding box center [343, 94] width 145 height 162
click at [313, 119] on div "# Puedes escribir código antes de un bucle. hero . moveRight ( ) # ¡Ataca el co…" at bounding box center [343, 94] width 145 height 162
click at [315, 117] on div "# Puedes escribir código antes de un bucle. hero . moveRight ( ) # ¡Ataca el co…" at bounding box center [343, 94] width 145 height 162
click at [272, 118] on div "# Puedes escribir código antes de un bucle. hero . moveRight ( ) # ¡Ataca el co…" at bounding box center [343, 94] width 145 height 162
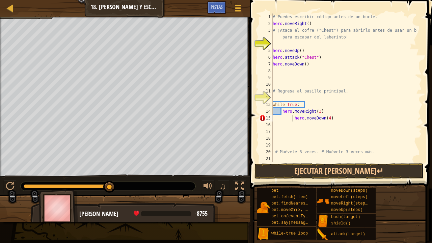
click at [292, 117] on div "# Puedes escribir código antes de un bucle. hero . moveRight ( ) # ¡Ataca el co…" at bounding box center [343, 94] width 145 height 162
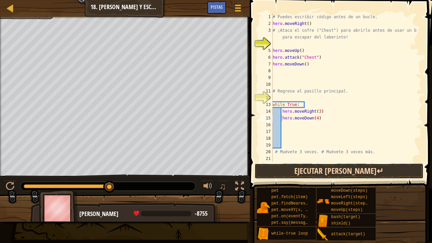
click at [315, 175] on button "Ejecutar [PERSON_NAME]↵" at bounding box center [338, 171] width 169 height 16
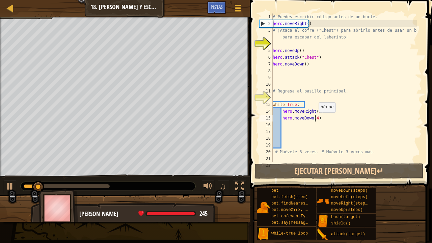
click at [315, 119] on div "# Puedes escribir código antes de un bucle. hero . moveRight ( ) # ¡Ataca el co…" at bounding box center [343, 94] width 145 height 162
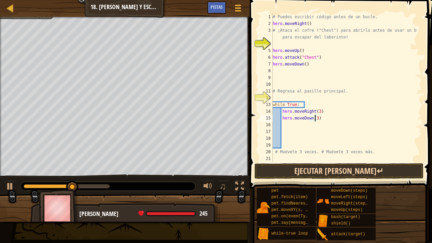
type textarea "hero.moveDown(3)"
click at [302, 167] on button "Ejecutar [PERSON_NAME]↵" at bounding box center [338, 171] width 169 height 16
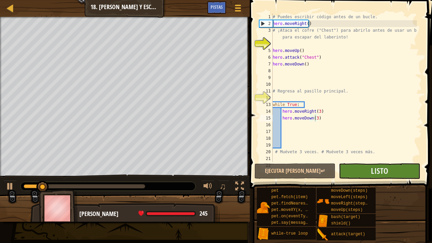
drag, startPoint x: 337, startPoint y: 169, endPoint x: 357, endPoint y: 168, distance: 19.6
click at [344, 168] on div "Ejecutar [PERSON_NAME]↵ Enviar Listo" at bounding box center [338, 171] width 169 height 16
click at [344, 168] on button "Listo" at bounding box center [378, 171] width 81 height 16
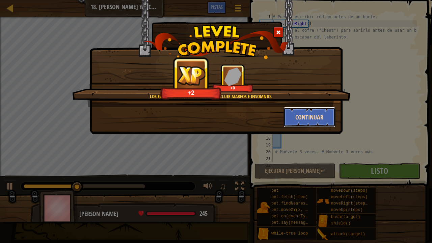
click at [325, 120] on button "Continuar" at bounding box center [309, 117] width 52 height 20
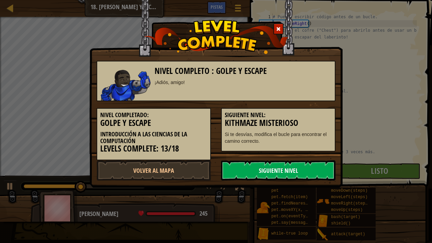
click at [309, 164] on link "Siguiente Nivel" at bounding box center [278, 170] width 114 height 20
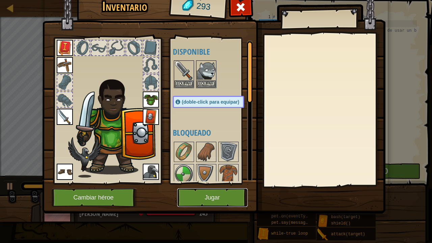
click at [219, 188] on button "Jugar" at bounding box center [212, 197] width 70 height 19
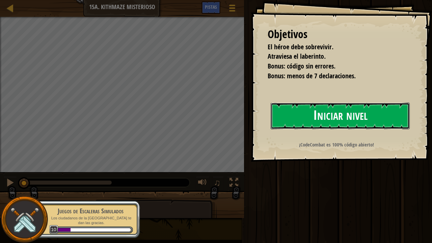
click at [329, 112] on button "Iniciar nivel" at bounding box center [339, 115] width 139 height 27
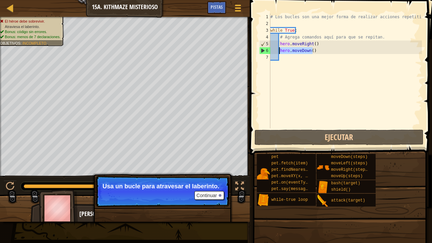
drag, startPoint x: 318, startPoint y: 50, endPoint x: 280, endPoint y: 52, distance: 37.9
click at [280, 52] on div "# Los bucles son una mejor forma de realizar acciones repetitivas. while True :…" at bounding box center [345, 77] width 153 height 128
type textarea "hero.moveDown()"
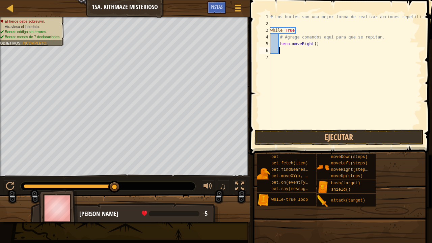
type textarea "h"
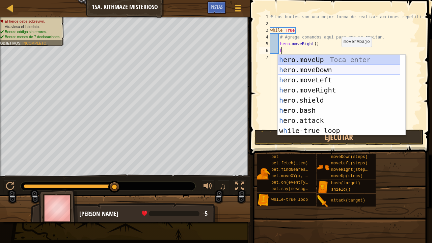
click at [325, 67] on div "h ero.moveUp Toca enter h ero.moveDown Toca enter h ero.moveLeft Toca enter h e…" at bounding box center [338, 105] width 123 height 101
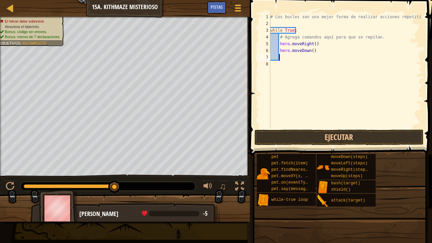
type textarea "h"
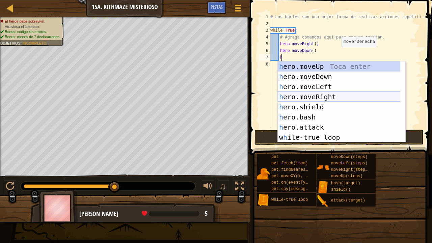
click at [309, 96] on div "h ero.moveUp Toca enter h ero.moveDown Toca enter h ero.moveLeft Toca enter h e…" at bounding box center [338, 111] width 123 height 101
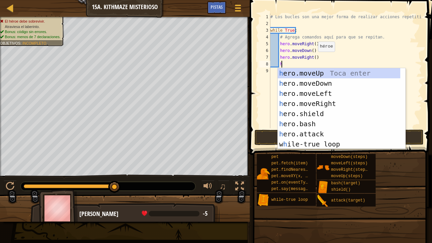
click at [311, 59] on div "# Los bucles son una mejor forma de realizar acciones repetitivas. while True :…" at bounding box center [345, 77] width 153 height 128
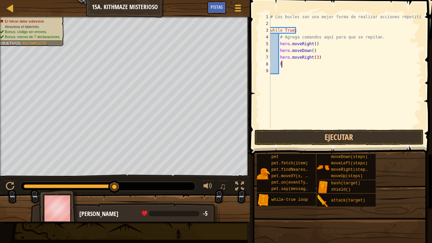
click at [309, 64] on div "# Los bucles son una mejor forma de realizar acciones repetitivas. while True :…" at bounding box center [345, 77] width 153 height 128
type textarea "h"
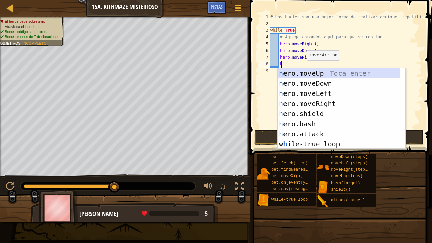
click at [305, 73] on div "h ero.moveUp Toca enter h ero.moveDown Toca enter h ero.moveLeft Toca enter h e…" at bounding box center [338, 118] width 123 height 101
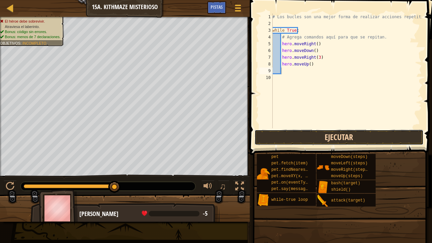
click at [293, 132] on button "Ejecutar" at bounding box center [338, 137] width 169 height 16
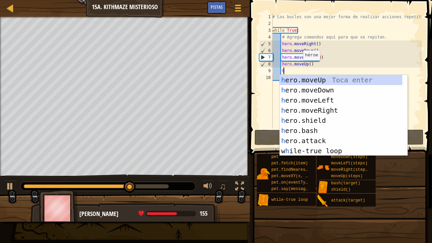
type textarea "h"
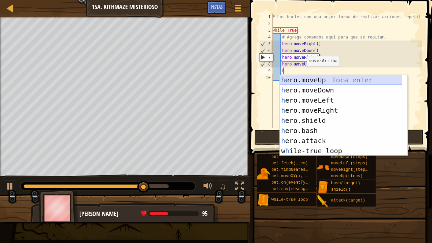
click at [312, 79] on div "h ero.moveUp Toca enter h ero.moveDown Toca enter h ero.moveLeft Toca enter h e…" at bounding box center [340, 125] width 123 height 101
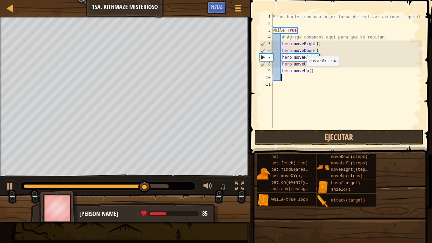
scroll to position [3, 0]
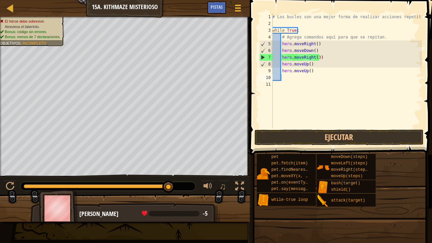
click at [310, 129] on span at bounding box center [340, 67] width 187 height 175
drag, startPoint x: 312, startPoint y: 138, endPoint x: 313, endPoint y: 134, distance: 4.1
click at [313, 138] on button "Ejecutar" at bounding box center [338, 137] width 169 height 16
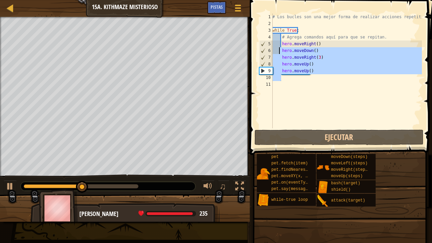
drag, startPoint x: 320, startPoint y: 78, endPoint x: 280, endPoint y: 53, distance: 47.0
click at [280, 53] on div "# Los bucles son una mejor forma de realizar acciones repetitivas. while True :…" at bounding box center [346, 77] width 151 height 128
type textarea "hero.moveDown() hero.moveRight(3)"
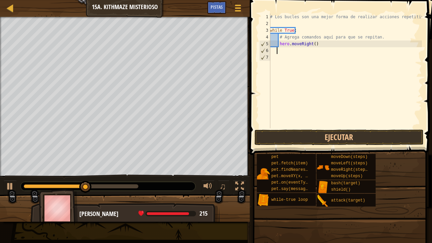
scroll to position [3, 0]
click at [280, 52] on div "# Los bucles son una mejor forma de realizar acciones repetitivas. while True :…" at bounding box center [344, 77] width 153 height 128
click at [279, 52] on div "# Los bucles son una mejor forma de realizar acciones repetitivas. while True :…" at bounding box center [344, 77] width 153 height 128
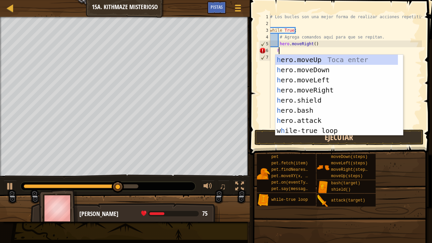
type textarea "h"
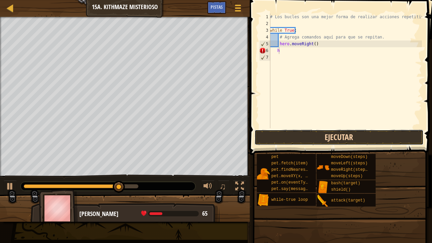
click at [268, 131] on button "Ejecutar" at bounding box center [338, 137] width 169 height 16
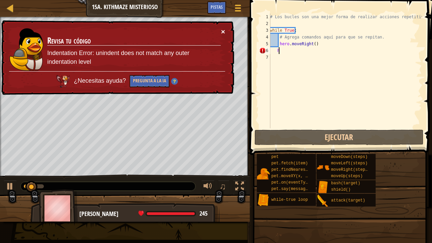
click at [223, 28] on button "×" at bounding box center [223, 31] width 4 height 7
click at [279, 49] on div "# Los bucles son una mejor forma de realizar acciones repetitivas. while True :…" at bounding box center [344, 77] width 153 height 128
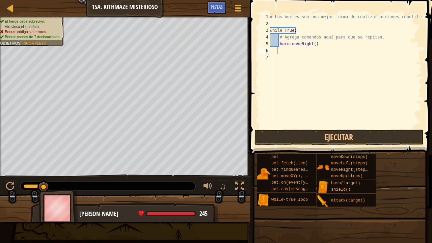
type textarea "h"
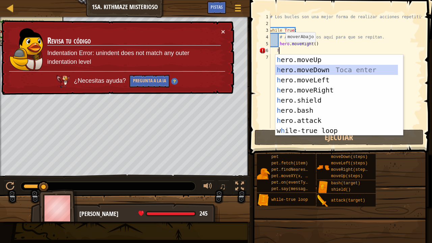
click at [297, 68] on div "h ero.moveUp Toca enter h ero.moveDown Toca enter h ero.moveLeft Toca enter h e…" at bounding box center [336, 105] width 123 height 101
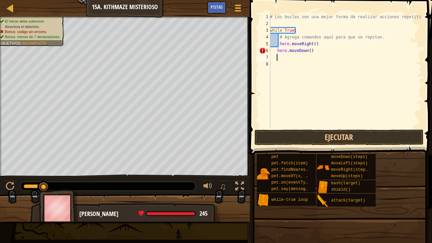
type textarea "h"
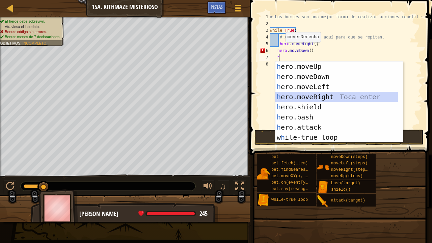
click at [309, 94] on div "h ero.moveUp Toca enter h ero.moveDown Toca enter h ero.moveLeft Toca enter h e…" at bounding box center [336, 111] width 123 height 101
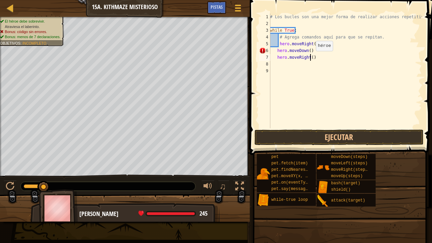
click at [309, 58] on div "# Los bucles son una mejor forma de realizar acciones repetitivas. while True :…" at bounding box center [344, 77] width 153 height 128
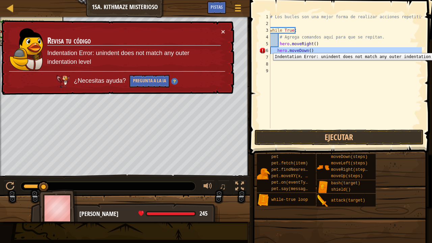
click at [269, 48] on div "6" at bounding box center [264, 50] width 11 height 7
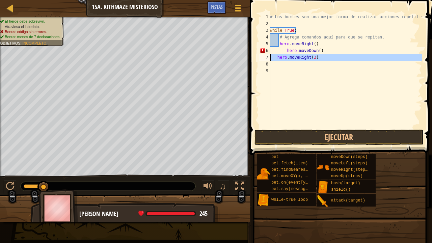
click at [265, 55] on div "7" at bounding box center [264, 57] width 11 height 7
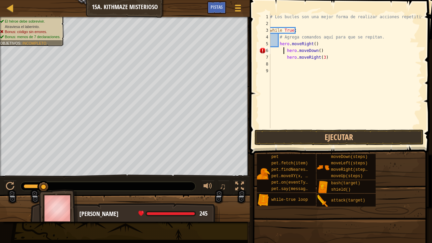
click at [284, 50] on div "# Los bucles son una mejor forma de realizar acciones repetitivas. while True :…" at bounding box center [344, 77] width 153 height 128
click at [285, 50] on div "# Los bucles son una mejor forma de realizar acciones repetitivas. while True :…" at bounding box center [344, 77] width 153 height 128
click at [285, 58] on div "# Los bucles son una mejor forma de realizar acciones repetitivas. while True :…" at bounding box center [344, 77] width 153 height 128
type textarea "hero.moveRight(3)"
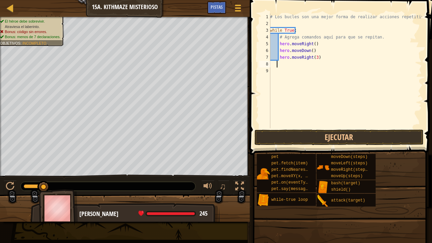
click at [279, 64] on div "# Los bucles son una mejor forma de realizar acciones repetitivas. while True :…" at bounding box center [344, 77] width 153 height 128
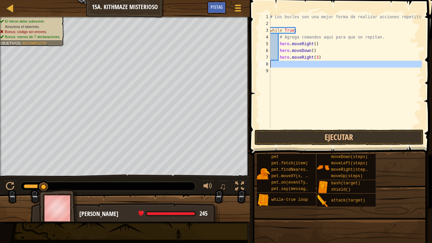
click at [270, 64] on div "8" at bounding box center [264, 64] width 11 height 7
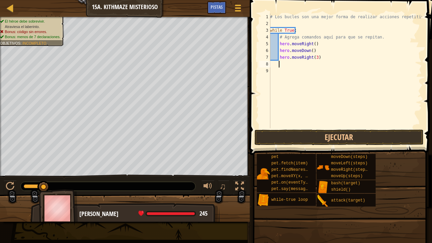
type textarea "h"
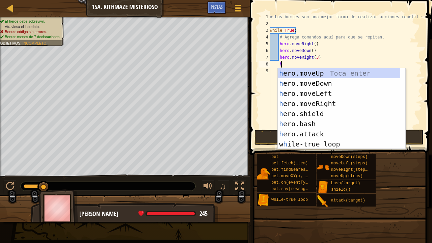
scroll to position [3, 1]
click at [309, 73] on div "h ero.moveUp Toca enter h ero.moveDown Toca enter h ero.moveLeft Toca enter h e…" at bounding box center [338, 118] width 123 height 101
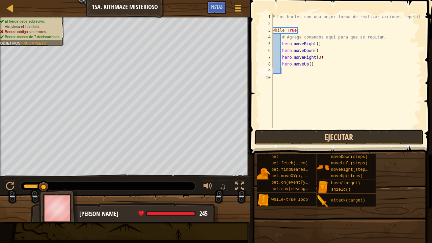
click at [297, 131] on button "Ejecutar" at bounding box center [338, 137] width 169 height 16
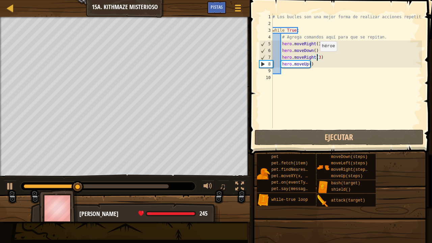
click at [316, 58] on div "# Los bucles son una mejor forma de realizar acciones repetitivas. while True :…" at bounding box center [346, 77] width 151 height 128
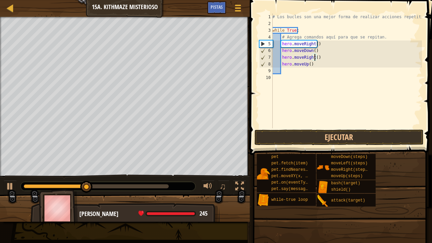
scroll to position [3, 3]
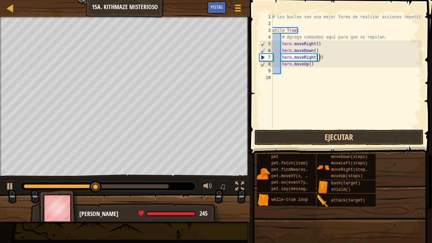
type textarea "hero.moveRight(2)"
click at [307, 130] on button "Ejecutar" at bounding box center [338, 137] width 169 height 16
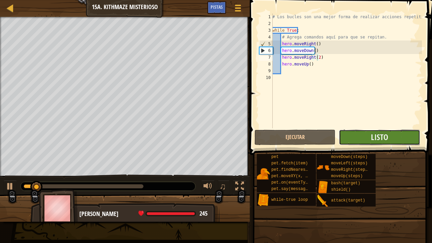
click at [344, 136] on button "Listo" at bounding box center [378, 137] width 81 height 16
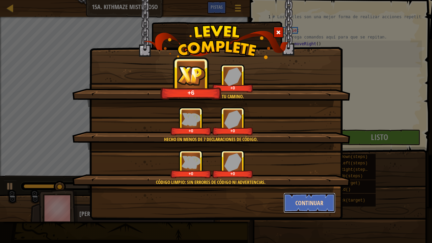
click at [311, 188] on button "Continuar" at bounding box center [309, 202] width 52 height 20
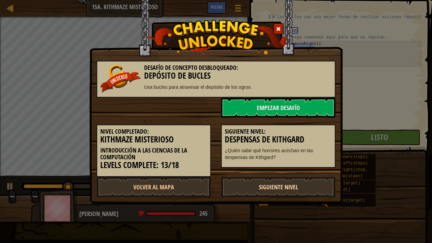
click at [274, 188] on link "Siguiente Nivel" at bounding box center [278, 187] width 114 height 20
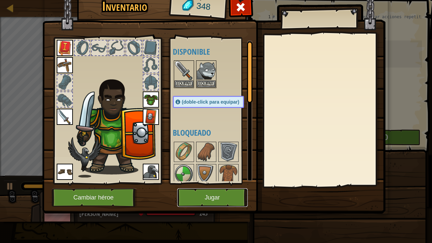
click at [218, 188] on button "Jugar" at bounding box center [212, 197] width 70 height 19
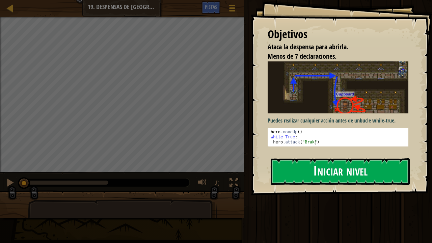
click at [285, 164] on button "Iniciar nivel" at bounding box center [339, 171] width 139 height 27
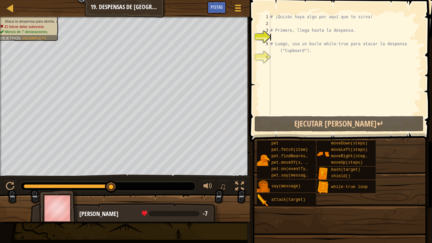
click at [284, 27] on div "# ¡Quizás haya algo por aquí que te sirva! # Primero, llega hasta la despensa. …" at bounding box center [345, 70] width 153 height 115
type textarea "# Primero, llega hasta la despensa."
click at [281, 24] on div "# ¡Quizás haya algo por aquí que te sirva! # Primero, llega hasta la despensa. …" at bounding box center [345, 70] width 153 height 115
type textarea "h"
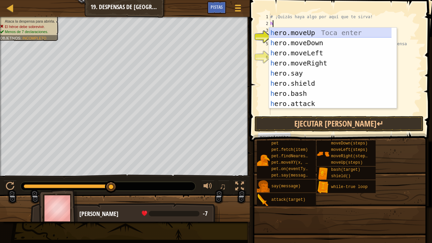
click at [321, 28] on div "h ero.moveUp Toca enter h ero.moveDown Toca enter h ero.moveLeft Toca enter h e…" at bounding box center [330, 78] width 123 height 101
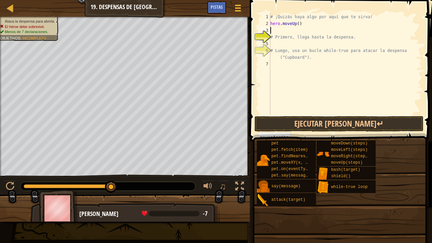
type textarea "h"
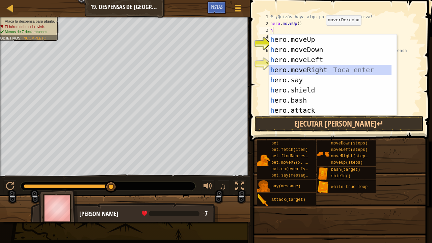
click at [301, 67] on div "h ero.moveUp Toca enter h ero.moveDown Toca enter h ero.moveLeft Toca enter h e…" at bounding box center [330, 84] width 123 height 101
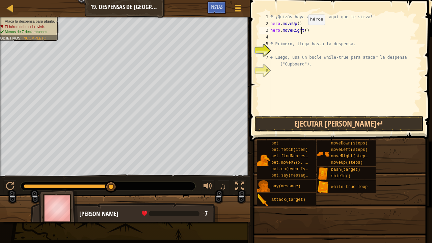
click at [302, 31] on div "# ¡Quizás haya algo por aquí que te sirva! hero . moveUp ( ) hero . moveRight (…" at bounding box center [345, 70] width 153 height 115
click at [304, 30] on div "# ¡Quizás haya algo por aquí que te sirva! hero . moveUp ( ) hero . moveRight (…" at bounding box center [345, 70] width 153 height 115
type textarea "hero.moveRight(2)"
click at [305, 36] on div "# ¡Quizás haya algo por aquí que te sirva! hero . moveUp ( ) hero . moveRight (…" at bounding box center [345, 70] width 153 height 115
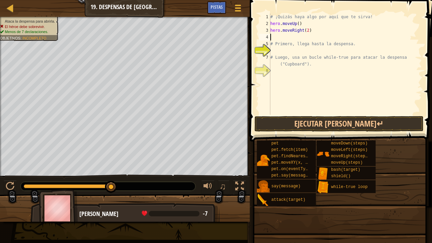
scroll to position [3, 0]
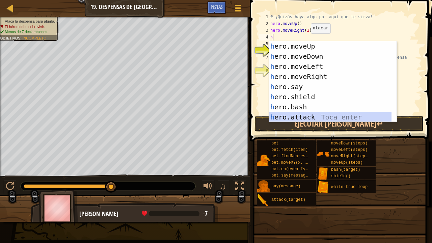
click at [301, 113] on div "h ero.moveUp Toca enter h ero.moveDown Toca enter h ero.moveLeft Toca enter h e…" at bounding box center [330, 91] width 123 height 101
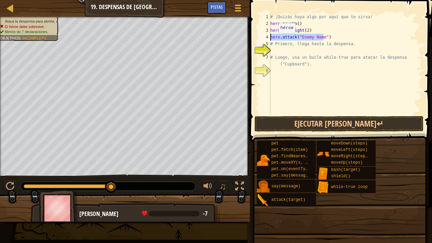
drag, startPoint x: 324, startPoint y: 35, endPoint x: 266, endPoint y: 39, distance: 58.8
click at [266, 40] on div "hero.attack("Enemy Name") [PHONE_NUMBER] ¡Quizás haya algo por aquí que te sirv…" at bounding box center [340, 63] width 164 height 101
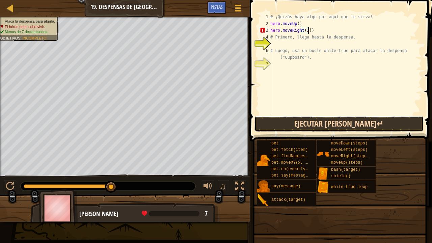
click at [324, 119] on button "Ejecutar [PERSON_NAME]↵" at bounding box center [338, 124] width 169 height 16
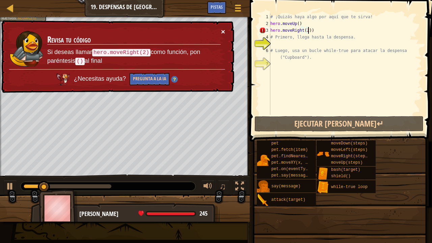
click at [221, 28] on button "×" at bounding box center [223, 31] width 4 height 7
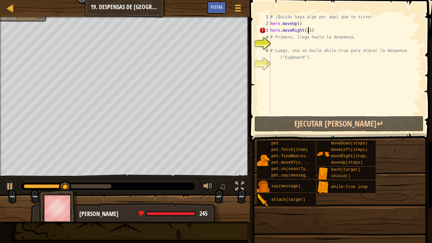
type textarea "hero.moveRight(2)"
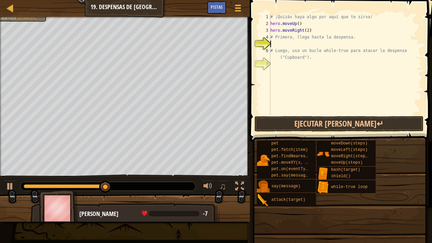
click at [279, 44] on div "# ¡Quizás haya algo por aquí que te sirva! hero . moveUp ( ) hero . moveRight (…" at bounding box center [345, 70] width 153 height 115
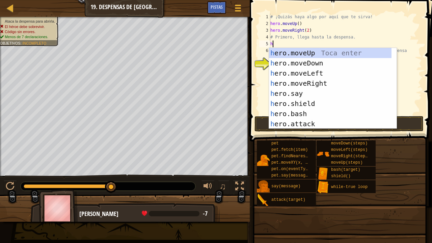
click at [344, 31] on span at bounding box center [340, 60] width 187 height 161
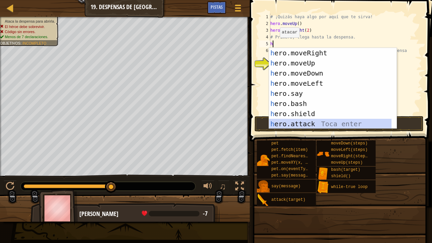
click at [292, 121] on div "h ero.moveRight Toca enter h ero.moveUp Toca enter h ero.moveDown Toca enter h …" at bounding box center [330, 98] width 123 height 101
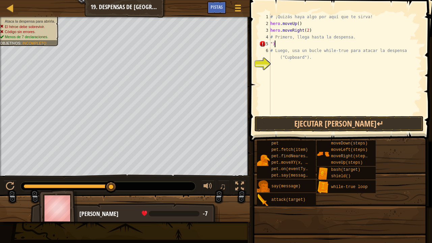
click at [287, 42] on div "# ¡Quizás haya algo por aquí que te sirva! hero . moveUp ( ) hero . moveRight (…" at bounding box center [345, 70] width 153 height 115
type textarea """
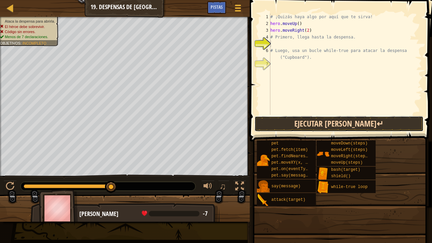
click at [301, 121] on button "Ejecutar [PERSON_NAME]↵" at bounding box center [338, 124] width 169 height 16
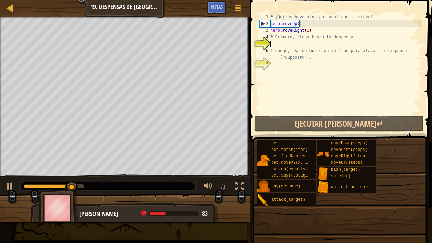
click at [283, 44] on div "# ¡Quizás haya algo por aquí que te sirva! hero . moveUp ( ) hero . moveRight (…" at bounding box center [345, 70] width 153 height 115
type textarea "h"
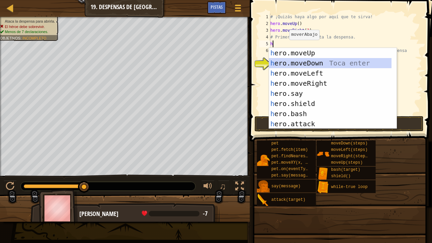
click at [303, 65] on div "h ero.moveUp Toca enter h ero.moveDown Toca enter h ero.moveLeft Toca enter h e…" at bounding box center [330, 98] width 123 height 101
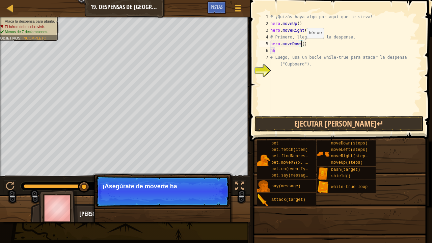
click at [301, 44] on div "# ¡Quizás haya algo por aquí que te sirva! hero . moveUp ( ) hero . moveRight (…" at bounding box center [345, 70] width 153 height 115
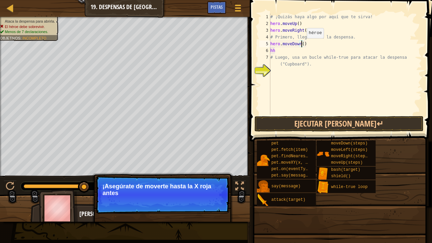
scroll to position [3, 2]
click at [296, 55] on div "# ¡Quizás haya algo por aquí que te sirva! hero . moveUp ( ) hero . moveRight (…" at bounding box center [345, 70] width 153 height 115
click at [294, 53] on div "# ¡Quizás haya algo por aquí que te sirva! hero . moveUp ( ) hero . moveRight (…" at bounding box center [345, 70] width 153 height 115
type textarea "h"
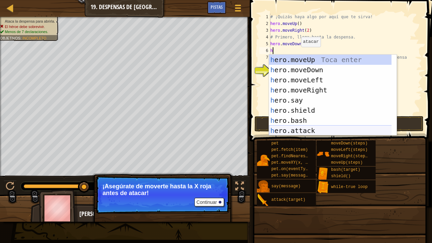
click at [305, 127] on div "h ero.moveUp Toca enter h ero.moveDown Toca enter h ero.moveLeft Toca enter h e…" at bounding box center [330, 105] width 123 height 101
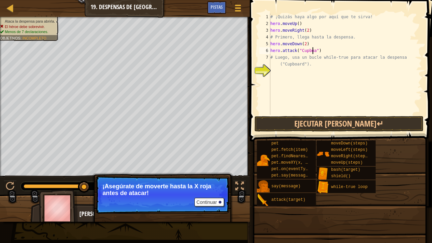
scroll to position [3, 4]
type textarea "hero.attack("Cupboard")"
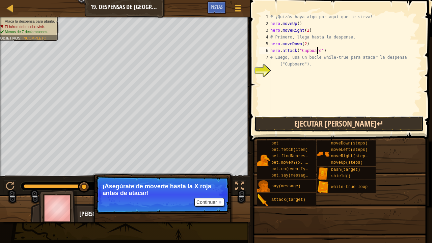
click at [342, 126] on button "Ejecutar [PERSON_NAME]↵" at bounding box center [338, 124] width 169 height 16
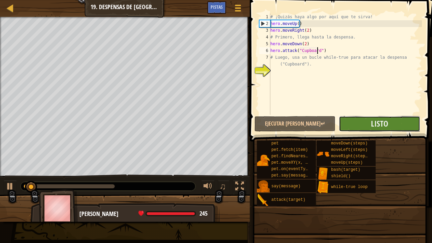
click at [344, 122] on button "Listo" at bounding box center [378, 124] width 81 height 16
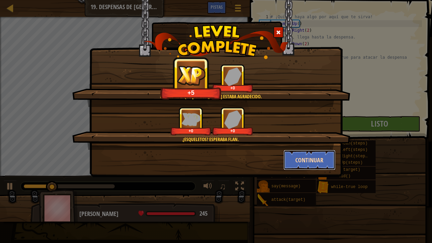
click at [292, 157] on button "Continuar" at bounding box center [309, 160] width 52 height 20
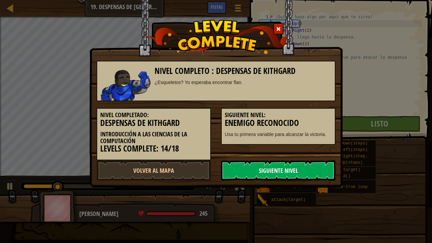
click at [290, 173] on link "Siguiente Nivel" at bounding box center [278, 170] width 114 height 20
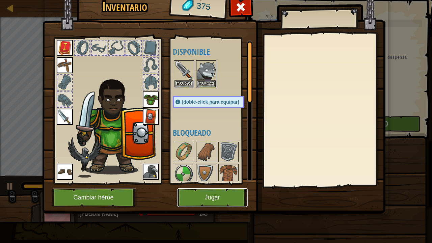
click at [216, 188] on button "Jugar" at bounding box center [212, 197] width 70 height 19
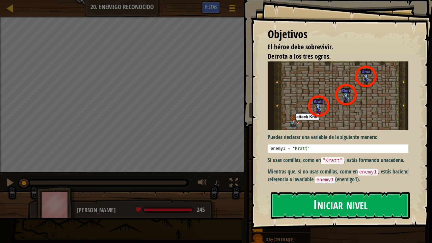
click at [304, 188] on button "Iniciar nivel" at bounding box center [339, 205] width 139 height 27
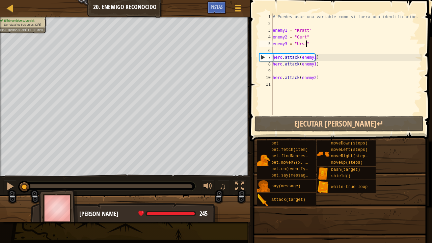
click at [316, 43] on div "# Puedes usar una variable como si fuera una identificación. enemy1 = "[PERSON_…" at bounding box center [346, 70] width 150 height 115
click at [311, 59] on div "# Puedes usar una variable como si fuera una identificación. enemy1 = "[PERSON_…" at bounding box center [346, 70] width 150 height 115
type textarea "hero.attack(enemy1)"
click at [312, 58] on div "# Puedes usar una variable como si fuera una identificación. enemy1 = "[PERSON_…" at bounding box center [346, 70] width 150 height 115
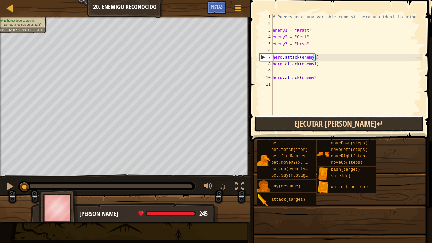
click at [323, 121] on button "Ejecutar [PERSON_NAME]↵" at bounding box center [338, 124] width 169 height 16
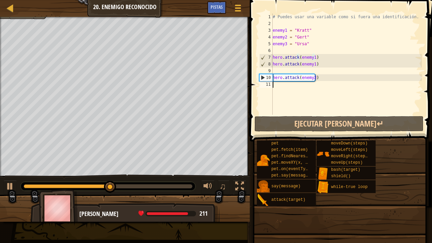
click at [271, 82] on div "11" at bounding box center [265, 84] width 13 height 7
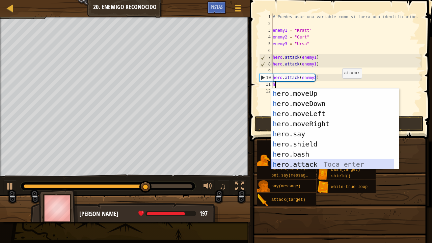
click at [309, 161] on div "h ero.moveUp Toca enter h ero.moveDown Toca enter h ero.moveLeft Toca enter h e…" at bounding box center [332, 138] width 123 height 101
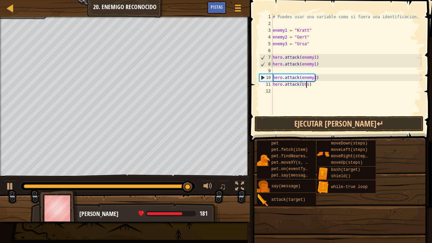
scroll to position [3, 3]
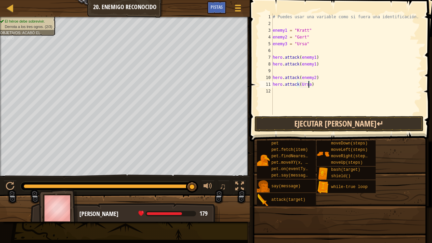
type textarea "hero.attack(Ursa)"
click at [310, 121] on button "Ejecutar [PERSON_NAME]↵" at bounding box center [338, 124] width 169 height 16
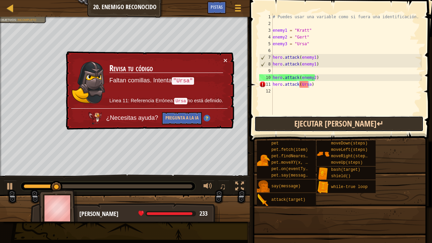
click at [310, 121] on button "Ejecutar [PERSON_NAME]↵" at bounding box center [338, 124] width 169 height 16
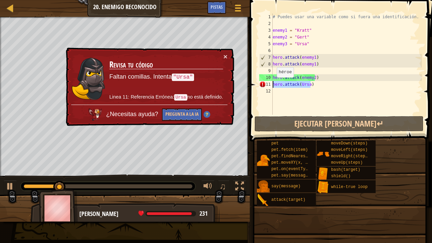
drag, startPoint x: 309, startPoint y: 85, endPoint x: 259, endPoint y: 84, distance: 50.6
click at [259, 84] on div "hero.attack(Ursa) 1 2 3 4 5 6 7 8 9 10 11 12 # Puedes usar una variable como si…" at bounding box center [340, 63] width 164 height 101
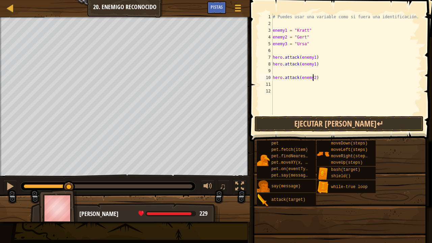
click at [312, 76] on div "# Puedes usar una variable como si fuera una identificación. enemy1 = "[PERSON_…" at bounding box center [346, 70] width 150 height 115
type textarea "hero.attack(enemy2)"
click at [285, 86] on div "# Puedes usar una variable como si fuera una identificación. enemy1 = "[PERSON_…" at bounding box center [346, 70] width 150 height 115
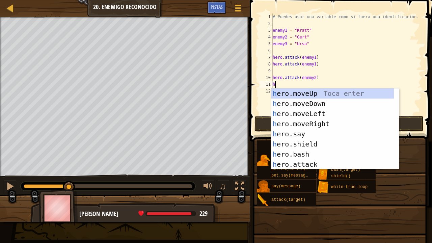
scroll to position [3, 0]
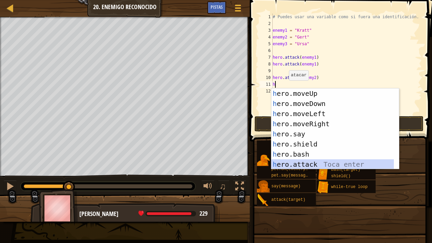
click at [321, 160] on div "h ero.moveUp Toca enter h ero.moveDown Toca enter h ero.moveLeft Toca enter h e…" at bounding box center [335, 138] width 128 height 101
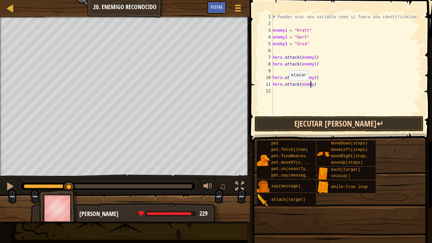
scroll to position [3, 3]
type textarea "hero.attack(enemy2)"
click at [344, 77] on div "# Puedes usar una variable como si fuera una identificación. enemy1 = "[PERSON_…" at bounding box center [346, 70] width 150 height 115
click at [309, 93] on div "# Puedes usar una variable como si fuera una identificación. enemy1 = "[PERSON_…" at bounding box center [346, 70] width 150 height 115
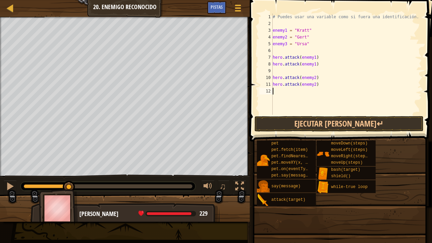
scroll to position [3, 0]
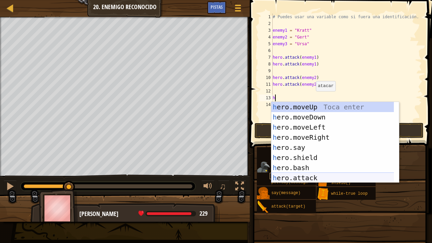
click at [309, 179] on div "h ero.moveUp Toca enter h ero.moveDown Toca enter h ero.moveLeft Toca enter h e…" at bounding box center [332, 152] width 123 height 101
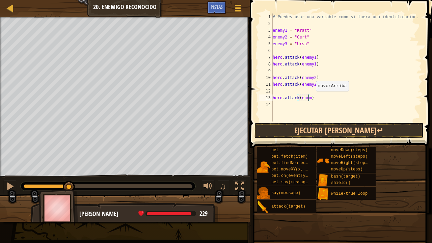
scroll to position [3, 3]
type textarea "hero.attack(enemy3)"
click at [327, 102] on div "# Puedes usar una variable como si fuera una identificación. enemy1 = "[PERSON_…" at bounding box center [346, 73] width 150 height 121
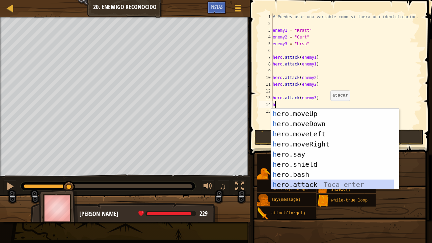
click at [296, 180] on div "h ero.moveUp Toca enter h ero.moveDown Toca enter h ero.moveLeft Toca enter h e…" at bounding box center [332, 159] width 123 height 101
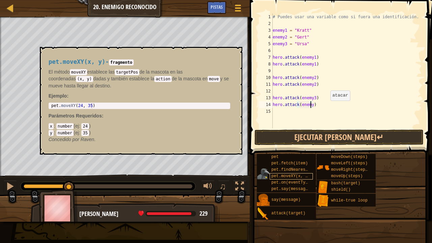
scroll to position [3, 3]
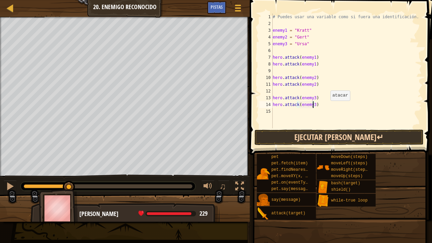
type textarea "hero.attack(enemy3)"
click at [344, 142] on button "Ejecutar [PERSON_NAME]↵" at bounding box center [338, 137] width 169 height 16
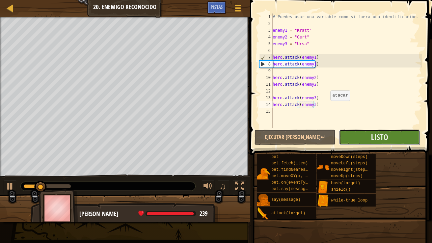
click at [344, 141] on button "Listo" at bounding box center [378, 137] width 81 height 16
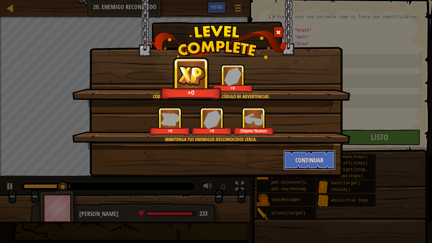
click at [316, 162] on button "Continuar" at bounding box center [309, 160] width 52 height 20
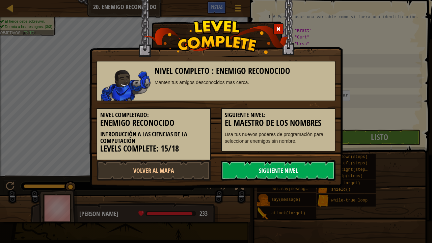
click at [312, 163] on link "Siguiente Nivel" at bounding box center [278, 170] width 114 height 20
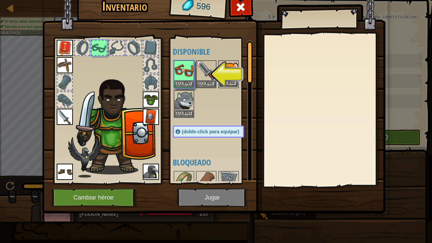
click at [224, 84] on button "Equipar" at bounding box center [228, 83] width 19 height 7
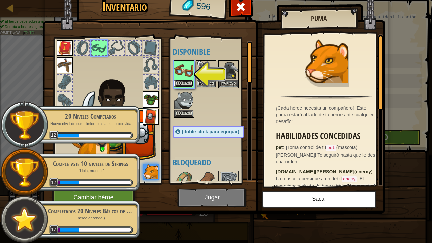
click at [187, 83] on button "Equipar" at bounding box center [183, 83] width 19 height 7
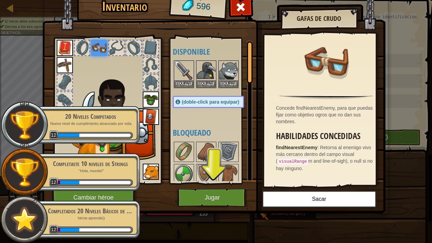
click at [121, 188] on div "Completaste 10 niveles de Strings "Hola, mundo!" 12" at bounding box center [87, 171] width 106 height 47
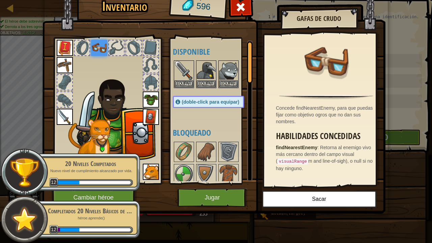
click at [122, 188] on div "20 Niveles Competados Nuevo nivel de cumplimiento alcanzado por vida. 12" at bounding box center [87, 171] width 106 height 47
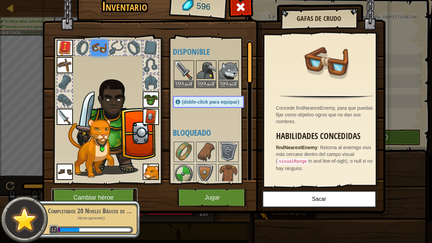
click at [122, 188] on button "Cambiar héroe" at bounding box center [95, 197] width 86 height 19
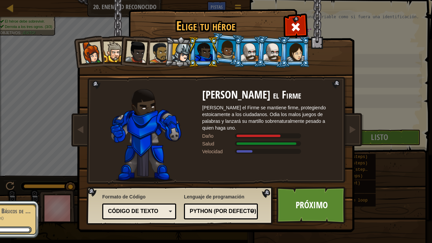
click at [186, 57] on div at bounding box center [181, 52] width 19 height 19
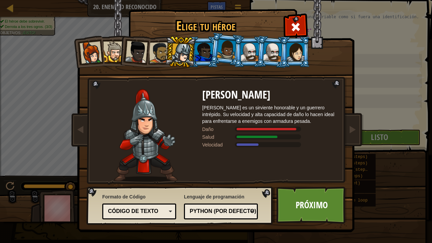
click at [189, 48] on div at bounding box center [181, 52] width 19 height 19
click at [204, 48] on div at bounding box center [204, 52] width 18 height 18
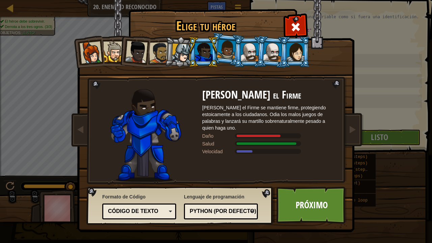
click at [237, 56] on li at bounding box center [249, 51] width 30 height 31
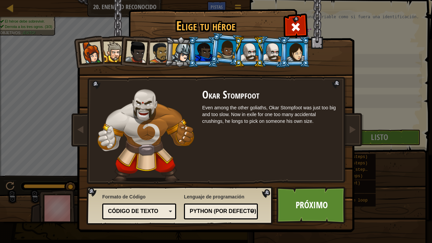
click at [232, 55] on div at bounding box center [226, 49] width 19 height 20
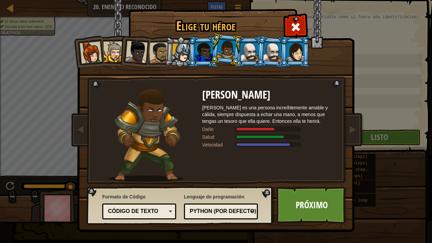
click at [187, 51] on div at bounding box center [181, 52] width 19 height 19
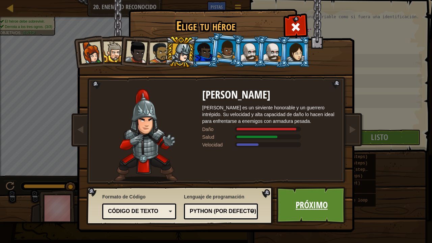
click at [299, 188] on link "Próximo" at bounding box center [311, 204] width 70 height 37
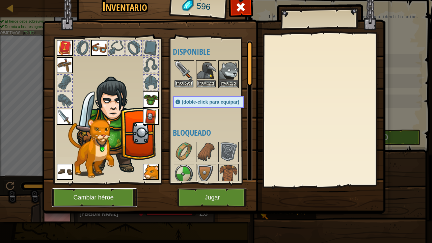
click at [88, 188] on button "Cambiar héroe" at bounding box center [95, 197] width 86 height 19
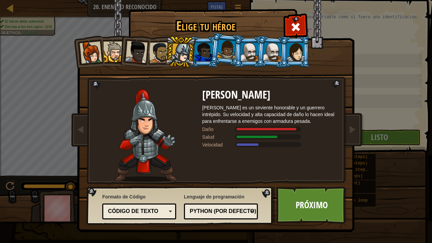
click at [205, 52] on div at bounding box center [204, 52] width 18 height 18
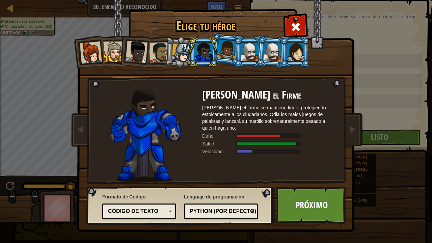
click at [176, 48] on div at bounding box center [181, 52] width 19 height 19
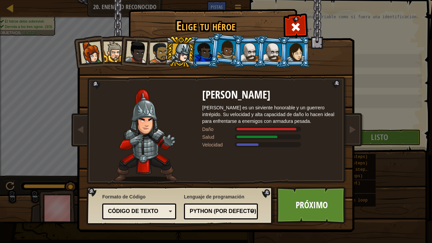
click at [222, 47] on div at bounding box center [226, 49] width 19 height 20
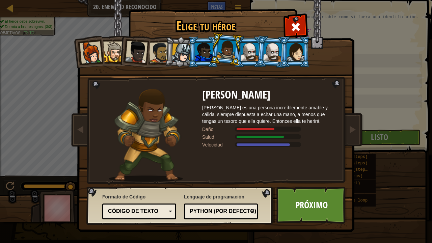
click at [197, 52] on div at bounding box center [204, 52] width 18 height 18
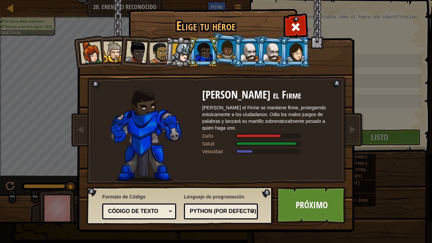
click at [181, 53] on div at bounding box center [181, 52] width 19 height 19
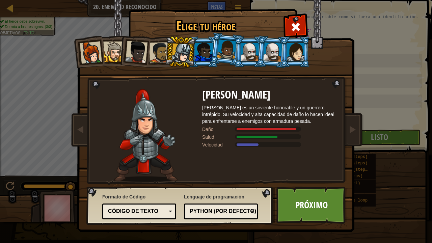
click at [202, 51] on div at bounding box center [204, 52] width 18 height 18
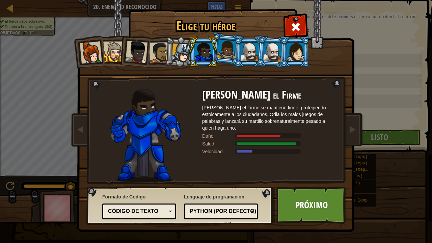
click at [225, 47] on div at bounding box center [226, 49] width 19 height 20
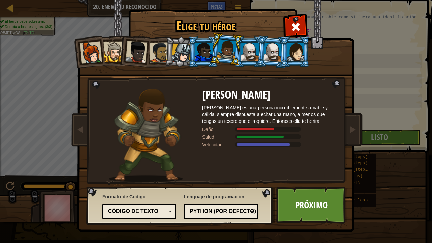
click at [240, 46] on li at bounding box center [225, 49] width 33 height 34
drag, startPoint x: 240, startPoint y: 46, endPoint x: 240, endPoint y: 53, distance: 6.4
click at [240, 53] on li at bounding box center [225, 49] width 33 height 34
click at [240, 52] on li at bounding box center [225, 49] width 33 height 34
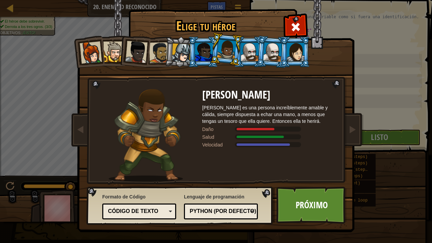
click at [245, 53] on div at bounding box center [250, 52] width 18 height 18
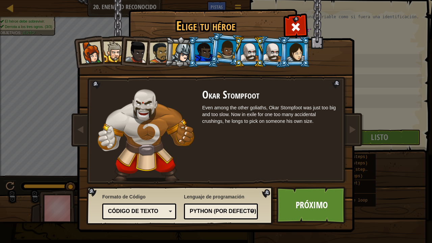
click at [274, 61] on li at bounding box center [272, 51] width 32 height 33
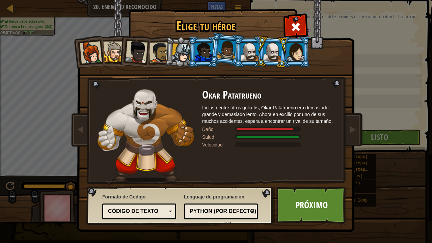
click at [218, 52] on div at bounding box center [226, 49] width 19 height 20
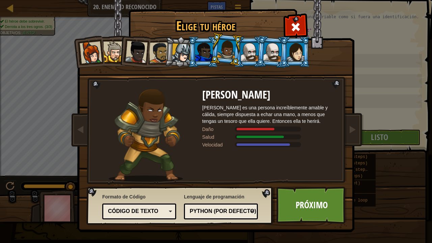
click at [193, 52] on li at bounding box center [203, 51] width 30 height 31
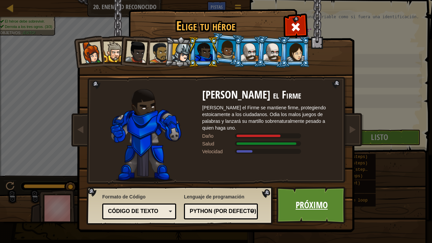
click at [300, 188] on link "Próximo" at bounding box center [311, 204] width 70 height 37
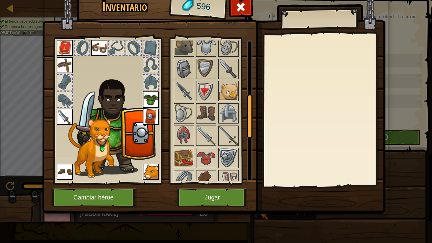
scroll to position [270, 0]
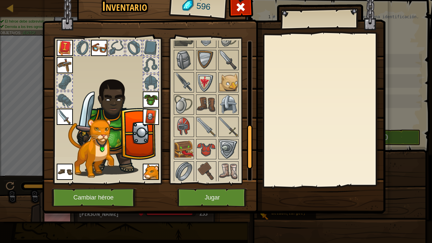
click at [223, 99] on img at bounding box center [228, 104] width 19 height 19
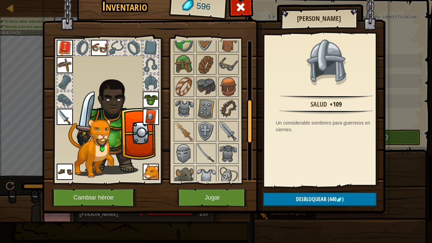
scroll to position [101, 0]
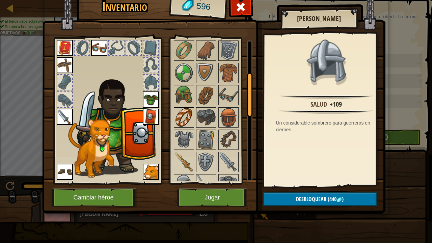
click at [187, 123] on img at bounding box center [183, 117] width 19 height 19
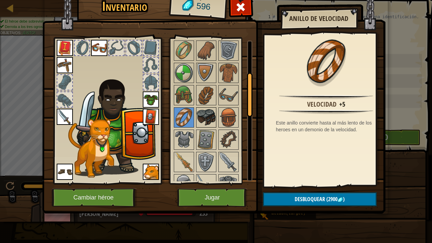
click at [197, 122] on img at bounding box center [206, 117] width 19 height 19
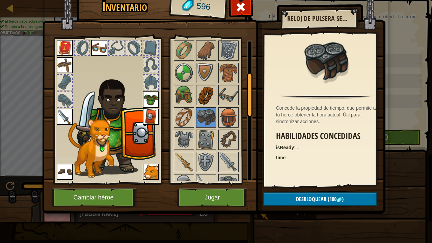
click at [196, 105] on div at bounding box center [206, 95] width 20 height 20
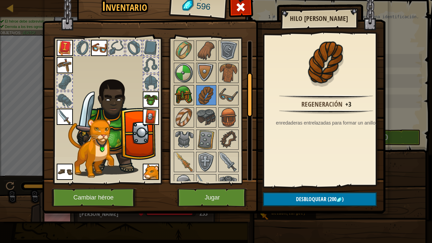
click at [190, 105] on img at bounding box center [183, 95] width 19 height 19
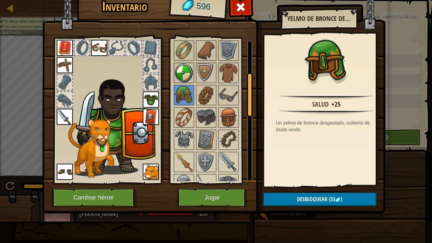
click at [186, 82] on img at bounding box center [183, 72] width 19 height 19
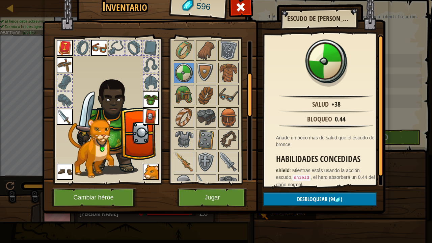
drag, startPoint x: 186, startPoint y: 63, endPoint x: 170, endPoint y: 78, distance: 21.7
click at [185, 60] on img at bounding box center [183, 50] width 19 height 19
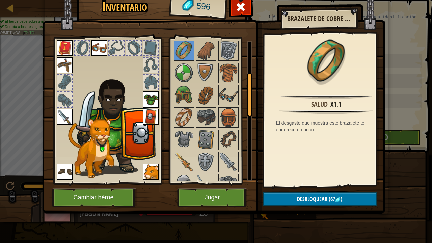
click at [153, 82] on div at bounding box center [150, 82] width 15 height 15
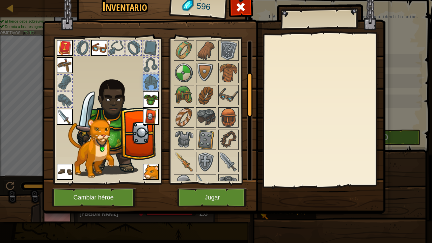
click at [153, 82] on div at bounding box center [150, 82] width 15 height 15
click at [150, 96] on img at bounding box center [151, 99] width 16 height 16
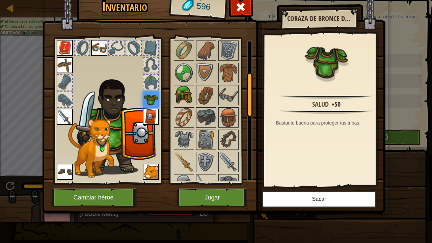
click at [180, 94] on img at bounding box center [183, 95] width 19 height 19
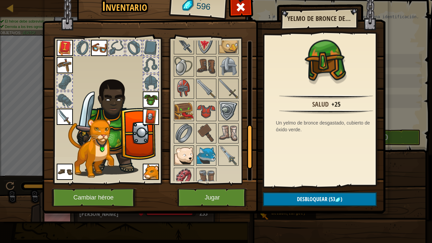
scroll to position [318, 0]
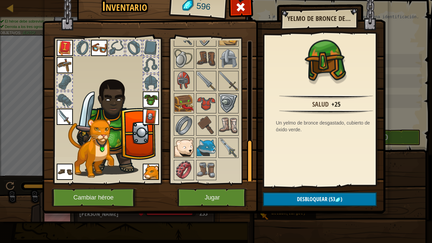
click at [183, 156] on img at bounding box center [183, 147] width 19 height 19
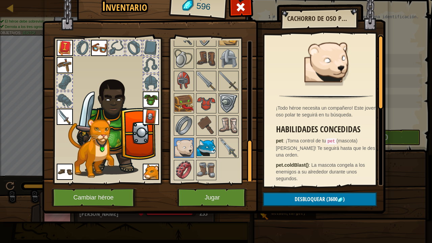
click at [198, 147] on img at bounding box center [206, 147] width 19 height 19
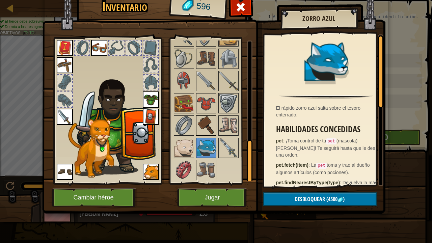
click at [210, 123] on img at bounding box center [206, 125] width 19 height 19
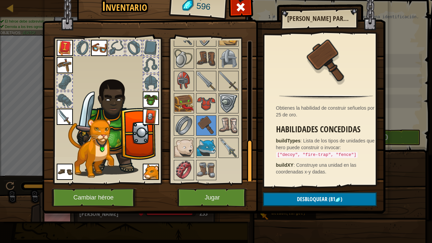
click at [217, 97] on div at bounding box center [215, 3] width 85 height 356
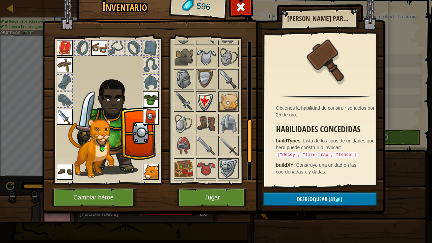
click at [204, 104] on img at bounding box center [206, 101] width 19 height 19
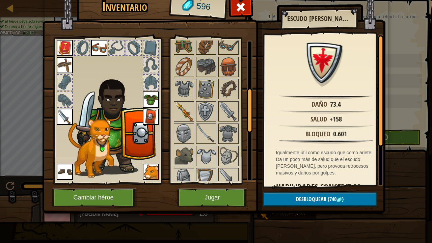
scroll to position [149, 0]
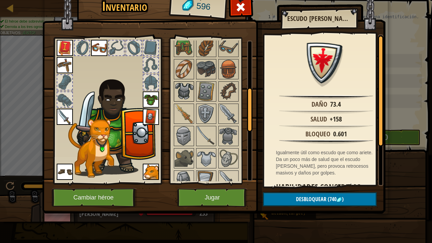
click at [184, 97] on img at bounding box center [183, 91] width 19 height 19
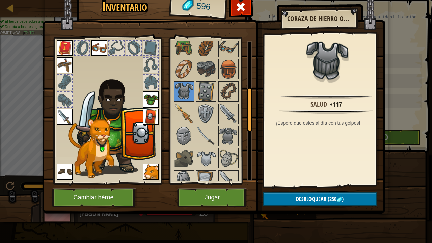
click at [14, 14] on div "Inventario 596 Disponible [GEOGRAPHIC_DATA] [GEOGRAPHIC_DATA] [GEOGRAPHIC_DATA]…" at bounding box center [216, 121] width 432 height 243
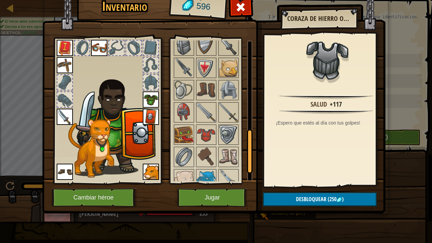
scroll to position [318, 0]
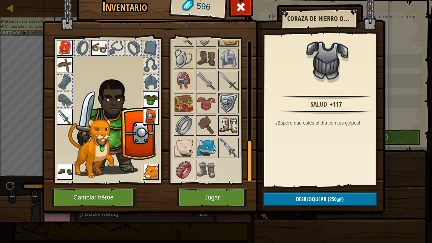
click at [222, 119] on img at bounding box center [228, 125] width 19 height 19
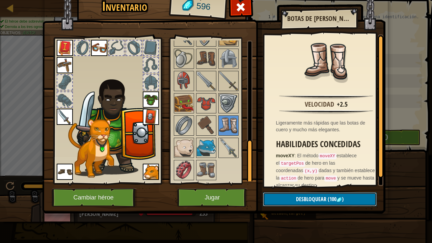
drag, startPoint x: 299, startPoint y: 201, endPoint x: 300, endPoint y: 212, distance: 11.5
click at [300, 188] on div "Inventario 596 Disponible [GEOGRAPHIC_DATA] [GEOGRAPHIC_DATA] [GEOGRAPHIC_DATA]…" at bounding box center [215, 103] width 343 height 222
click at [298, 188] on span "Desbloquear" at bounding box center [311, 198] width 30 height 7
click at [302, 188] on button "Confirmar" at bounding box center [320, 199] width 114 height 14
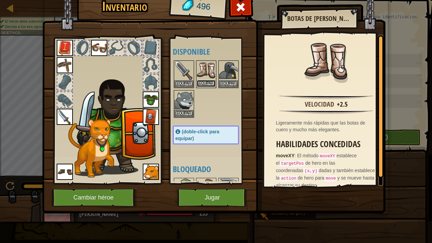
click at [207, 83] on button "Equipar" at bounding box center [206, 83] width 19 height 7
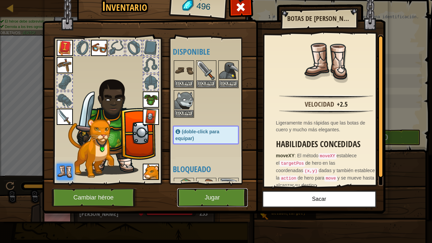
click at [224, 188] on button "Jugar" at bounding box center [212, 197] width 70 height 19
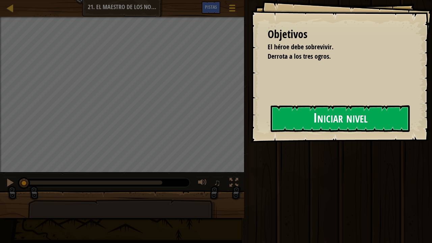
click at [294, 115] on button "Iniciar nivel" at bounding box center [339, 118] width 139 height 27
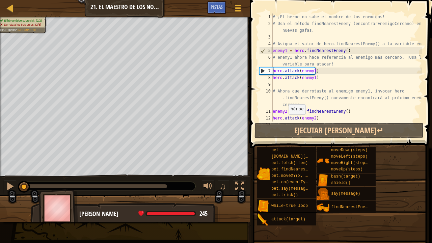
scroll to position [47, 0]
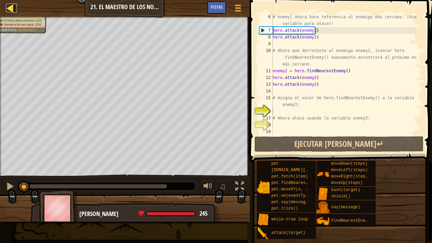
click at [17, 11] on link "Mapa" at bounding box center [14, 8] width 3 height 9
select select "es-419"
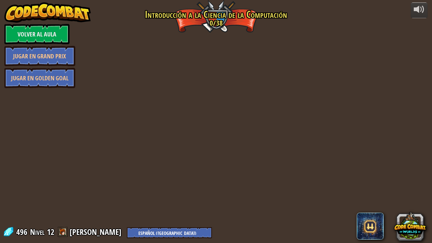
select select "es-419"
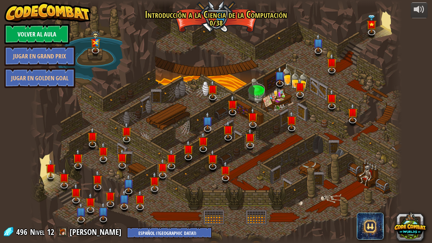
select select "es-419"
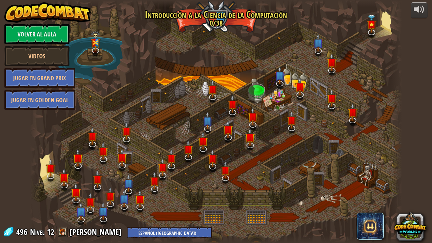
select select "es-419"
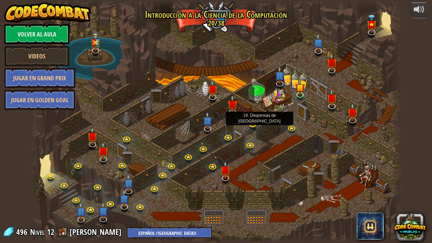
select select "es-419"
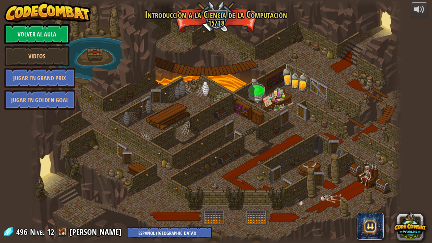
select select "es-419"
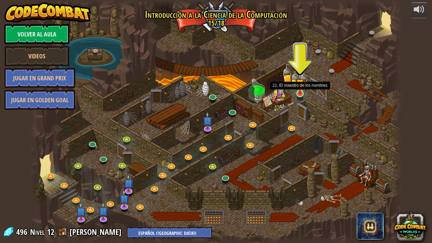
click at [300, 90] on img at bounding box center [299, 83] width 9 height 21
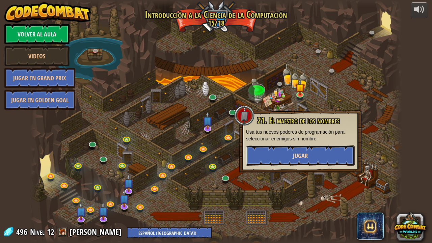
click at [299, 148] on button "Jugar" at bounding box center [300, 155] width 109 height 20
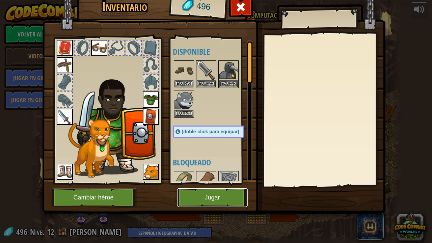
click at [222, 188] on button "Jugar" at bounding box center [212, 197] width 70 height 19
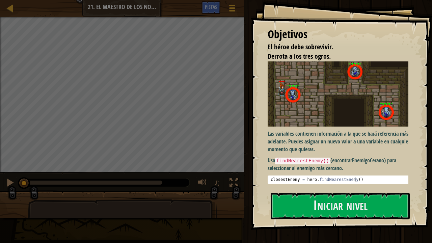
click at [28, 30] on div "Mapa Introducción a las Ciencias de la computación 21. El maestro de los nombre…" at bounding box center [216, 121] width 432 height 243
drag, startPoint x: 365, startPoint y: 221, endPoint x: 336, endPoint y: 202, distance: 34.4
click at [344, 188] on div "Objetivos El héroe debe sobrevivir. Derrota a los tres ogros. Las variables con…" at bounding box center [340, 115] width 181 height 230
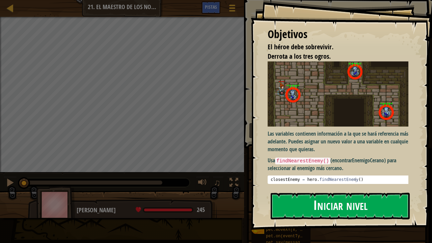
drag, startPoint x: 336, startPoint y: 202, endPoint x: 329, endPoint y: 201, distance: 7.4
click at [334, 188] on button "Iniciar nivel" at bounding box center [339, 205] width 139 height 27
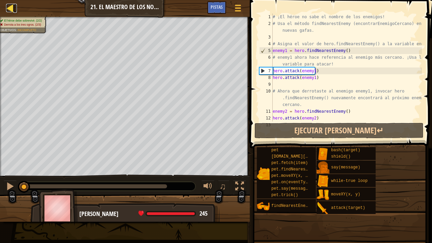
click at [13, 11] on div at bounding box center [10, 8] width 8 height 8
select select "es-419"
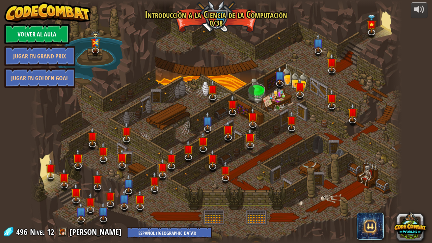
select select "es-419"
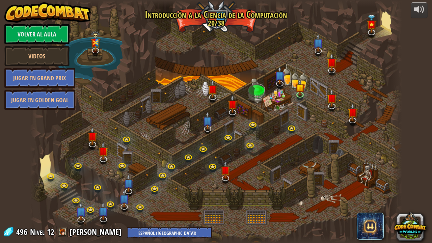
select select "es-419"
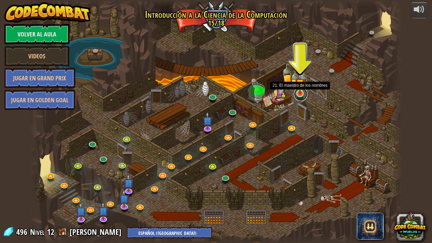
click at [302, 96] on link at bounding box center [300, 93] width 13 height 13
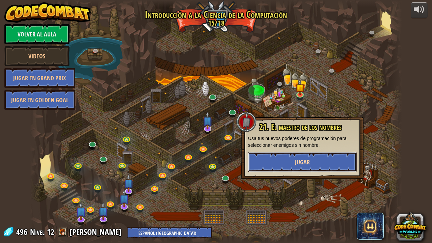
click at [289, 159] on button "Jugar" at bounding box center [302, 162] width 109 height 20
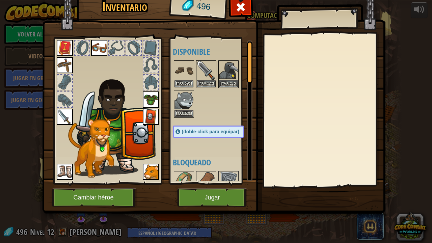
click at [152, 78] on div at bounding box center [150, 82] width 15 height 15
click at [153, 82] on div at bounding box center [150, 82] width 15 height 15
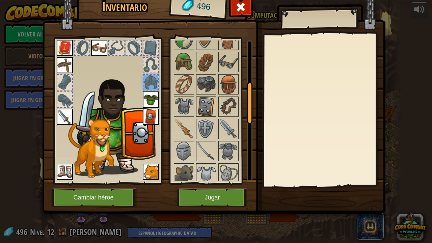
scroll to position [202, 0]
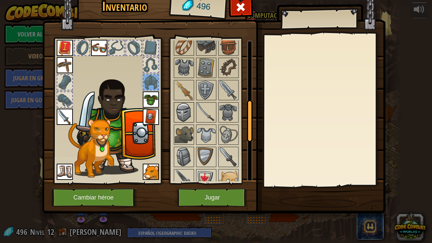
click at [191, 121] on img at bounding box center [183, 112] width 19 height 19
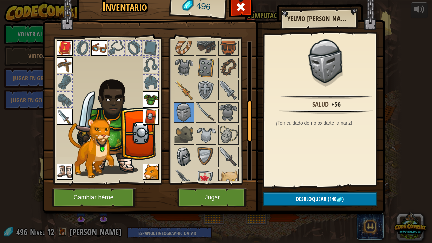
click at [178, 161] on img at bounding box center [183, 156] width 19 height 19
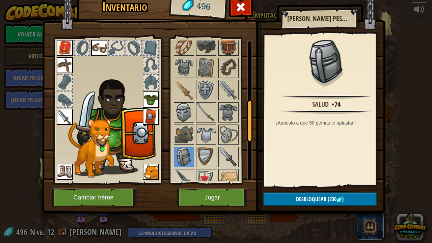
click at [181, 110] on img at bounding box center [183, 112] width 19 height 19
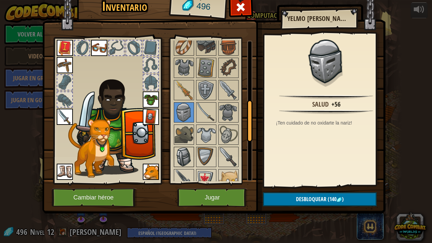
click at [186, 157] on img at bounding box center [183, 156] width 19 height 19
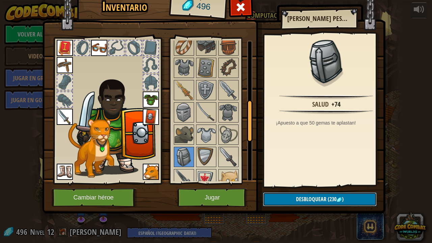
click at [297, 188] on span "Desbloquear" at bounding box center [311, 198] width 30 height 7
click at [299, 188] on button "Confirmar" at bounding box center [320, 199] width 114 height 14
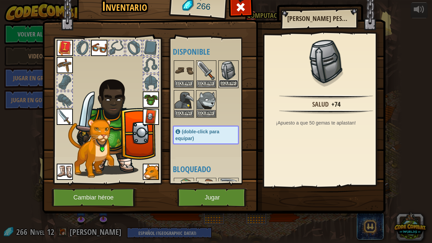
click at [222, 84] on button "Equipar" at bounding box center [228, 83] width 19 height 7
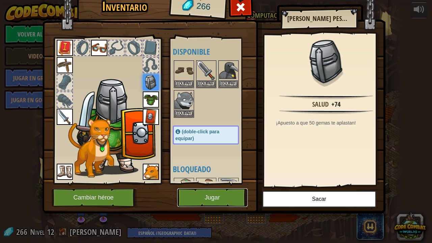
click at [236, 188] on button "Jugar" at bounding box center [212, 197] width 70 height 19
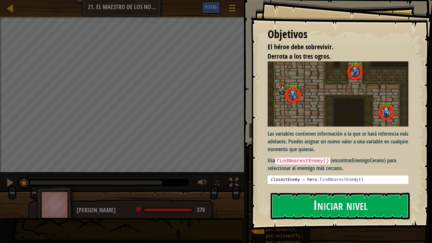
drag, startPoint x: 304, startPoint y: 115, endPoint x: 309, endPoint y: 132, distance: 17.6
click at [305, 116] on div "Objetivos El héroe debe sobrevivir. Derrota a los tres ogros. Las variables con…" at bounding box center [340, 115] width 181 height 230
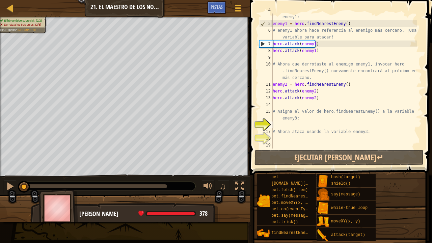
scroll to position [34, 0]
click at [11, 11] on div at bounding box center [10, 8] width 8 height 8
select select "es-419"
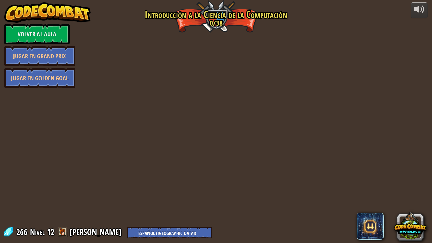
select select "es-419"
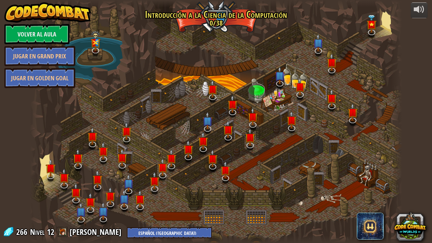
select select "es-419"
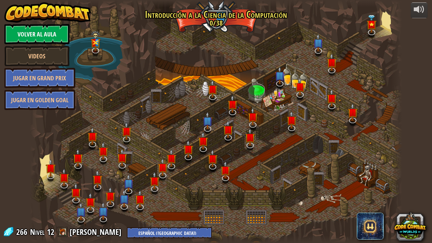
select select "es-419"
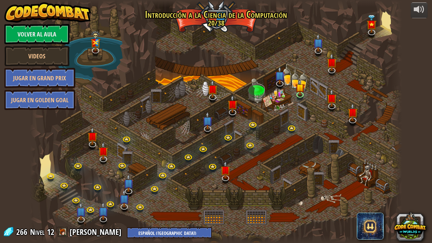
select select "es-419"
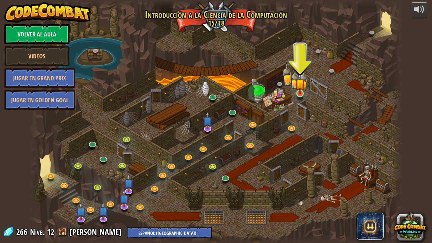
drag, startPoint x: 294, startPoint y: 91, endPoint x: 299, endPoint y: 93, distance: 5.7
click at [296, 92] on div "25. Puertas de Kithgard (Bloqueado) Escapa de las mazmorras de Kithgard y evita…" at bounding box center [216, 121] width 372 height 243
click at [299, 93] on img at bounding box center [299, 83] width 9 height 21
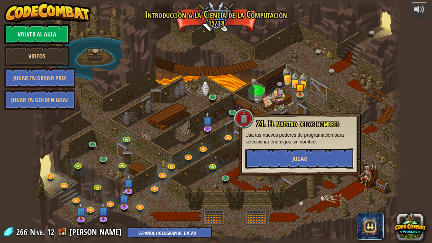
click at [304, 164] on button "Jugar" at bounding box center [299, 158] width 109 height 20
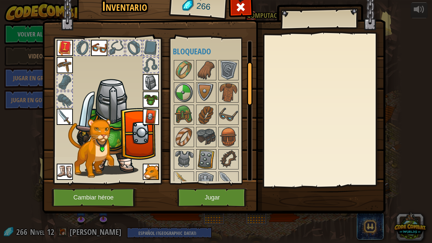
scroll to position [135, 0]
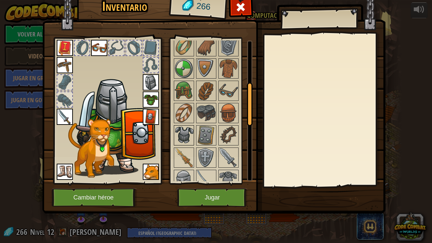
click at [182, 142] on img at bounding box center [183, 135] width 19 height 19
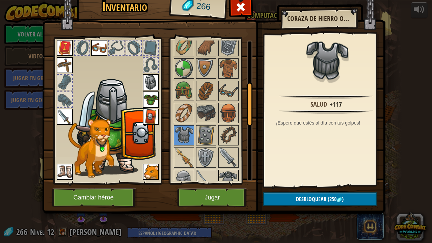
click at [236, 176] on div "Disponible [GEOGRAPHIC_DATA] [GEOGRAPHIC_DATA] [GEOGRAPHIC_DATA] [GEOGRAPHIC_DA…" at bounding box center [215, 110] width 85 height 141
click at [236, 176] on img at bounding box center [228, 179] width 19 height 19
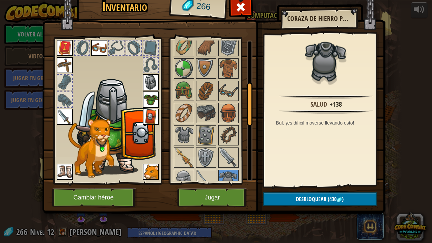
drag, startPoint x: 184, startPoint y: 144, endPoint x: 216, endPoint y: 166, distance: 39.7
click at [194, 154] on div "Disponible [GEOGRAPHIC_DATA] [GEOGRAPHIC_DATA] [GEOGRAPHIC_DATA] [GEOGRAPHIC_DA…" at bounding box center [215, 110] width 85 height 141
click at [184, 140] on img at bounding box center [183, 135] width 19 height 19
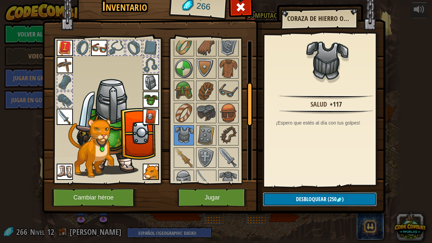
click at [331, 188] on span "(250" at bounding box center [331, 198] width 10 height 7
click at [325, 188] on button "Confirmar" at bounding box center [320, 199] width 114 height 14
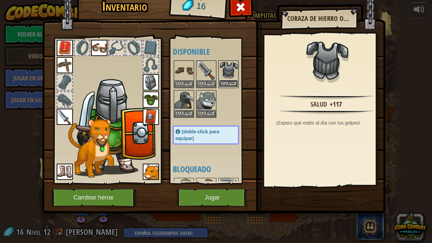
click at [236, 80] on button "Equipar" at bounding box center [228, 83] width 19 height 7
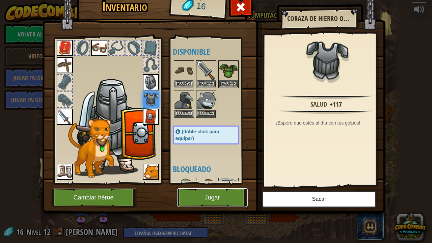
click at [224, 188] on button "Jugar" at bounding box center [212, 197] width 70 height 19
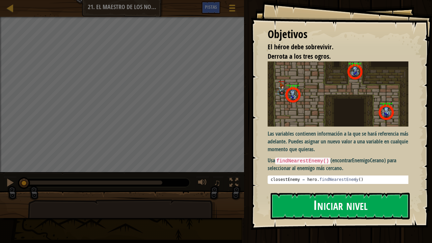
click at [298, 188] on button "Iniciar nivel" at bounding box center [339, 205] width 139 height 27
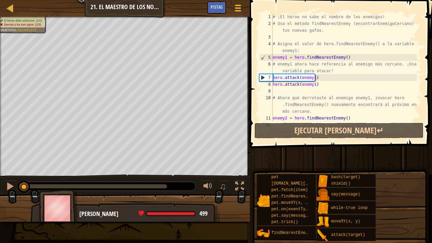
scroll to position [34, 0]
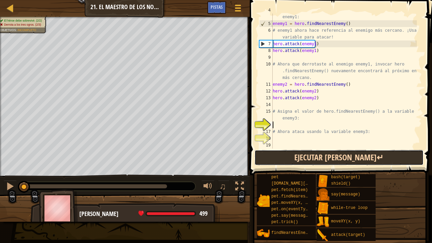
click at [327, 161] on button "Ejecutar [PERSON_NAME]↵" at bounding box center [338, 158] width 169 height 16
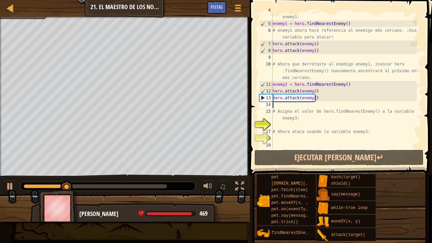
click at [279, 104] on div "# Asigna el valor de hero.findNearestEnemy() a la variable enemy1: enemy1 = her…" at bounding box center [343, 84] width 145 height 155
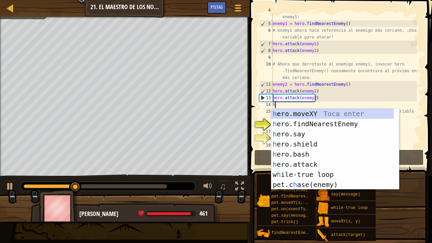
scroll to position [3, 0]
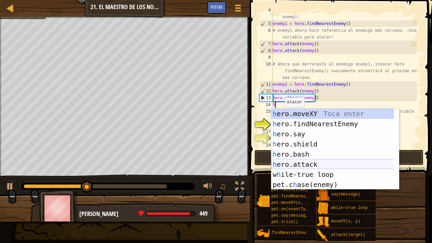
click at [308, 162] on div "h ero.moveXY Toca enter h ero.findNearestEnemy Toca enter h ero.say Toca enter …" at bounding box center [332, 159] width 123 height 101
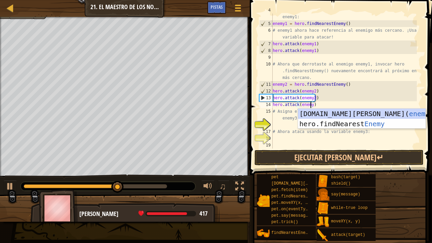
scroll to position [3, 3]
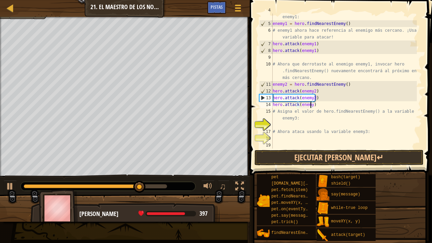
type textarea "hero.attack(enemy3)"
click at [337, 103] on div "# Asigna el valor de hero.findNearestEnemy() a la variable enemy1: enemy1 = her…" at bounding box center [343, 84] width 145 height 155
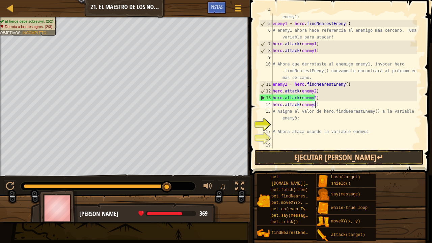
scroll to position [3, 0]
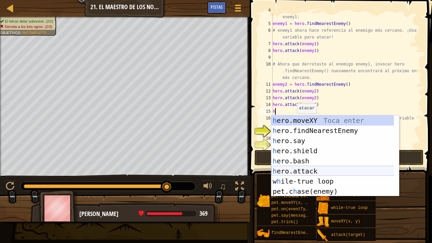
click at [316, 171] on div "h ero.moveXY Toca enter h ero.findNearestEnemy Toca enter h ero.say Toca enter …" at bounding box center [335, 165] width 128 height 101
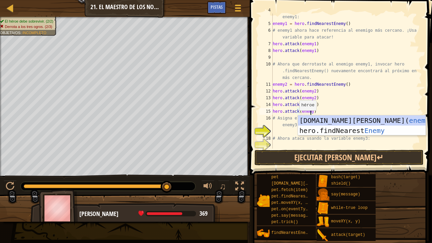
scroll to position [3, 3]
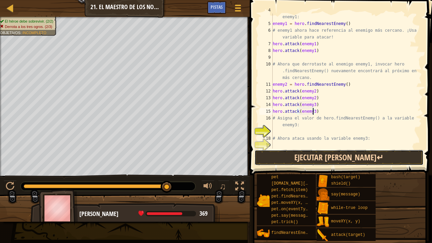
click at [278, 163] on button "Ejecutar [PERSON_NAME]↵" at bounding box center [338, 158] width 169 height 16
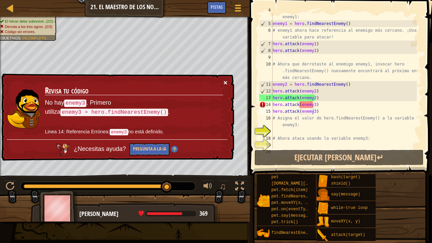
click at [227, 83] on button "×" at bounding box center [225, 82] width 4 height 7
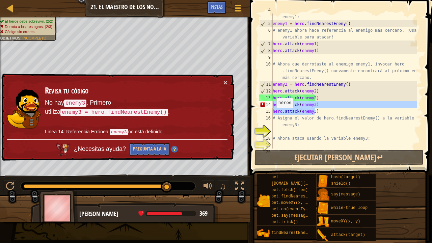
drag, startPoint x: 320, startPoint y: 113, endPoint x: 266, endPoint y: 105, distance: 55.3
click at [266, 105] on div "hero.attack(enemy3) 4 5 6 7 8 9 10 11 12 13 14 15 16 17 18 19 20 # Asigna el va…" at bounding box center [340, 80] width 164 height 135
type textarea "hero.attack(enemy3) hero.attack(enemy3)"
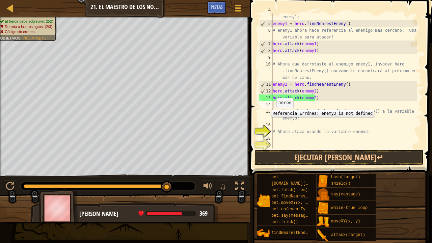
scroll to position [3, 0]
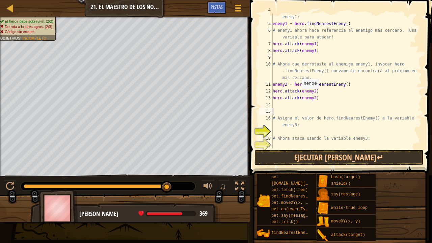
type textarea "h"
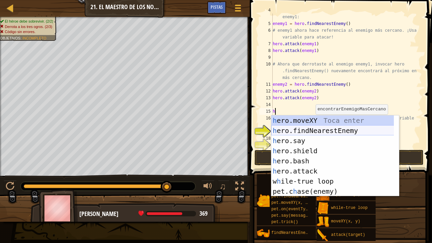
click at [318, 130] on div "h ero.moveXY Toca enter h ero.findNearestEnemy Toca enter h ero.say Toca enter …" at bounding box center [335, 165] width 128 height 101
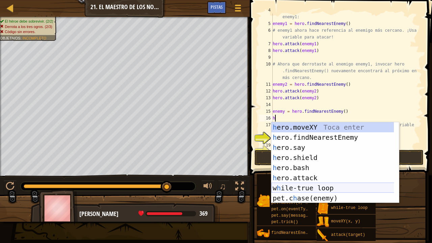
scroll to position [0, 0]
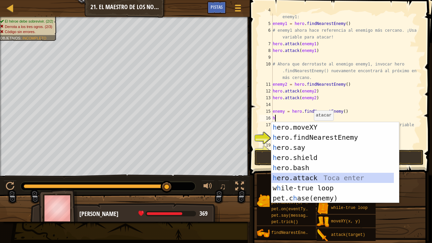
click at [308, 177] on div "h ero.moveXY Toca enter h ero.findNearestEnemy Toca enter h ero.say Toca enter …" at bounding box center [332, 172] width 123 height 101
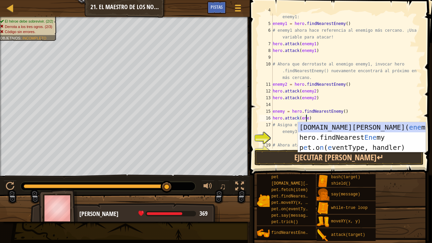
scroll to position [3, 3]
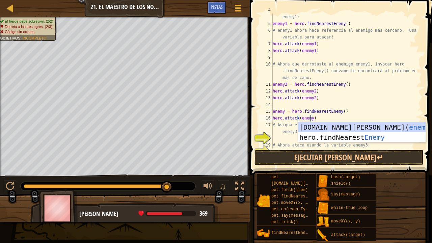
type textarea "hero.attack(enemy3)"
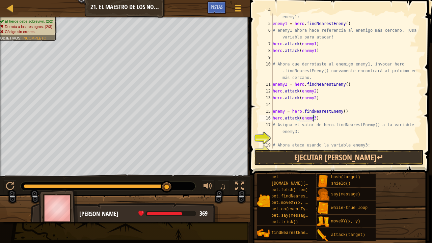
scroll to position [3, 0]
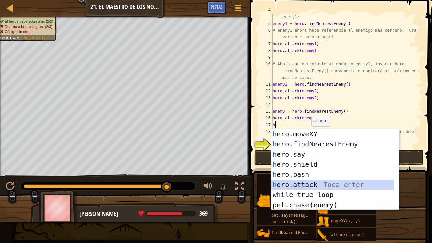
click at [299, 186] on div "h ero.moveXY Toca enter h ero.findNearestEnemy Toca enter h ero.say Toca enter …" at bounding box center [335, 179] width 128 height 101
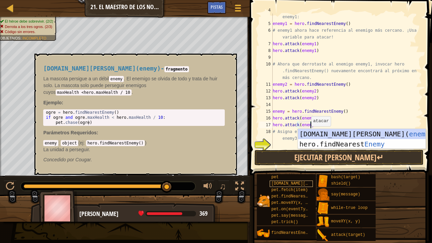
scroll to position [3, 3]
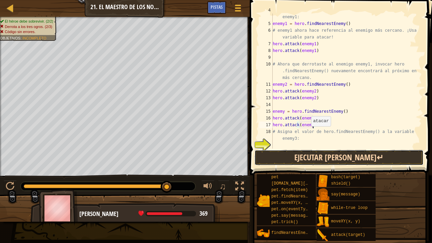
click at [291, 158] on button "Ejecutar [PERSON_NAME]↵" at bounding box center [338, 158] width 169 height 16
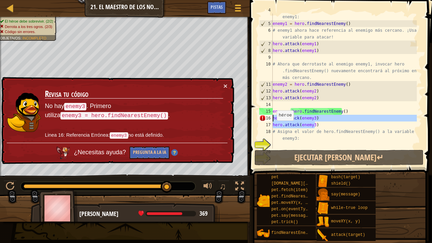
drag, startPoint x: 318, startPoint y: 127, endPoint x: 271, endPoint y: 119, distance: 48.1
click at [271, 119] on div "hero.attack(enemy3) 4 5 6 7 8 9 10 11 12 13 14 15 16 17 18 19 20 21 # Asigna el…" at bounding box center [340, 80] width 164 height 135
type textarea "hero.attack(enemy3) hero.attack(enemy3)"
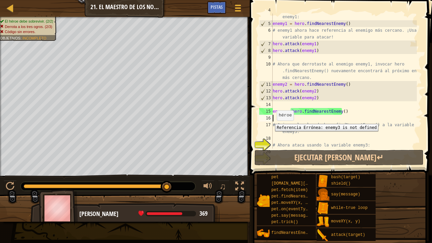
scroll to position [3, 0]
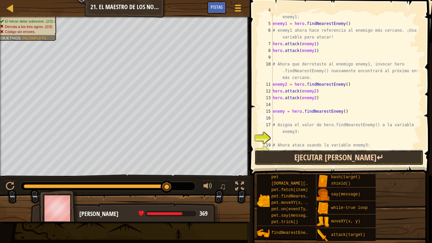
click at [283, 159] on button "Ejecutar [PERSON_NAME]↵" at bounding box center [338, 158] width 169 height 16
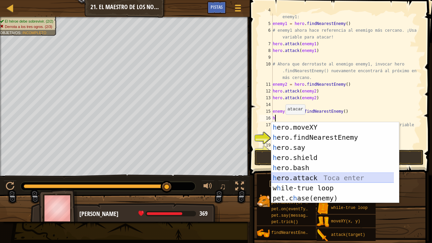
drag, startPoint x: 319, startPoint y: 179, endPoint x: 310, endPoint y: 186, distance: 11.3
click at [317, 182] on div "h ero.moveXY Toca enter h ero.findNearestEnemy Toca enter h ero.say Toca enter …" at bounding box center [335, 172] width 128 height 101
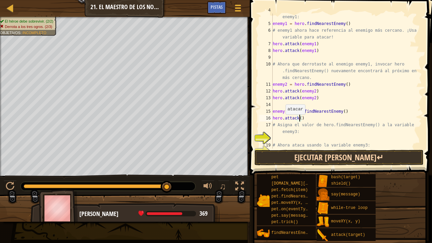
scroll to position [3, 2]
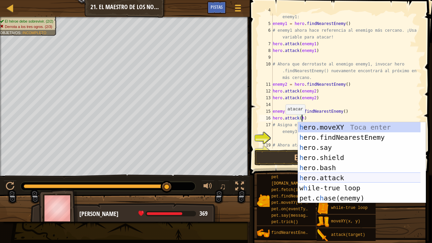
click at [339, 179] on div "h ero.moveXY Toca enter h ero.findNearestEnemy Toca enter h ero.say Toca enter …" at bounding box center [359, 172] width 123 height 101
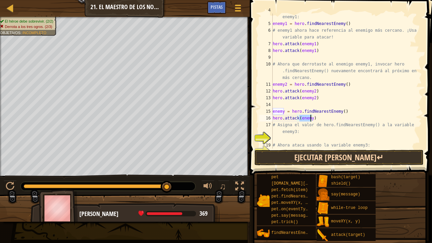
type textarea "hero.attack(enemy)"
click at [330, 156] on button "Ejecutar [PERSON_NAME]↵" at bounding box center [338, 158] width 169 height 16
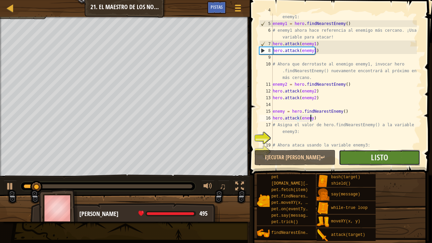
click at [341, 155] on button "Listo" at bounding box center [378, 158] width 81 height 16
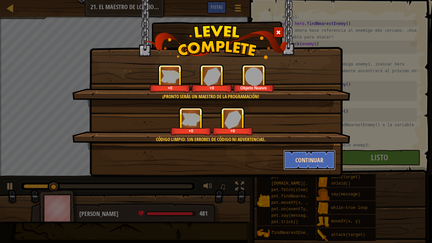
click at [312, 160] on button "Continuar" at bounding box center [309, 160] width 52 height 20
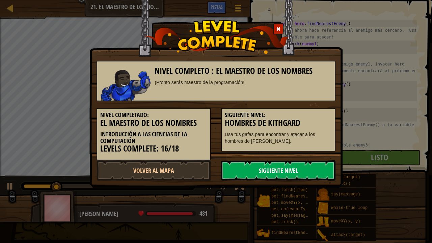
click at [325, 164] on link "Siguiente Nivel" at bounding box center [278, 170] width 114 height 20
click at [314, 168] on link "Siguiente Nivel" at bounding box center [278, 170] width 114 height 20
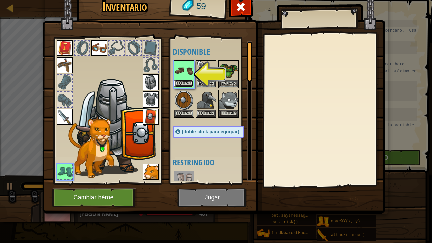
click at [189, 80] on button "Equipar" at bounding box center [183, 83] width 19 height 7
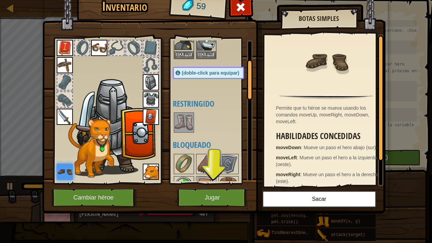
scroll to position [67, 0]
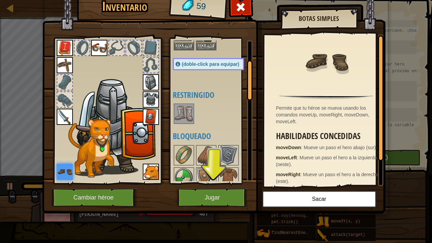
click at [184, 123] on img at bounding box center [183, 113] width 19 height 19
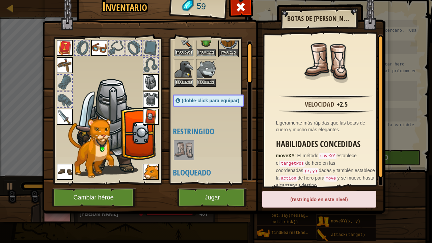
scroll to position [0, 0]
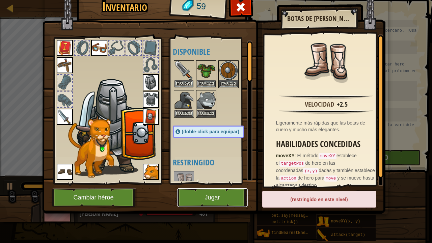
click at [203, 188] on button "Jugar" at bounding box center [212, 197] width 70 height 19
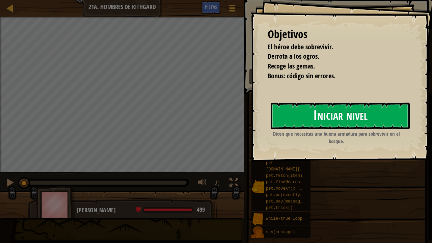
click at [344, 119] on button "Iniciar nivel" at bounding box center [339, 115] width 139 height 27
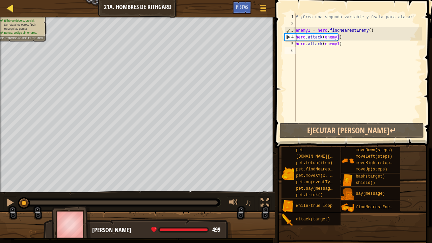
click at [6, 3] on div "Mapa Introducción a las Ciencias de la computación 21a. Hombres de Kithgard Men…" at bounding box center [137, 8] width 275 height 17
click at [9, 5] on div at bounding box center [10, 8] width 8 height 8
select select "es-419"
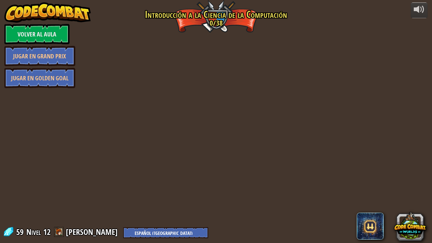
select select "es-419"
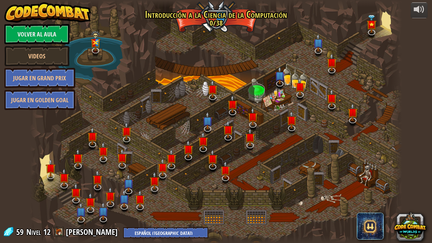
select select "es-419"
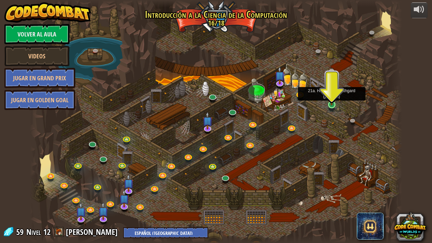
click at [328, 101] on img at bounding box center [331, 94] width 9 height 21
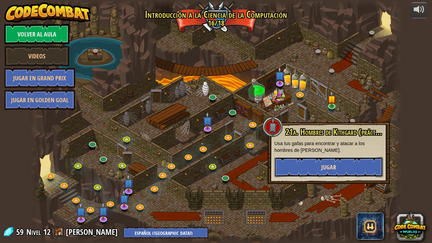
click at [315, 172] on button "Jugar" at bounding box center [328, 167] width 109 height 20
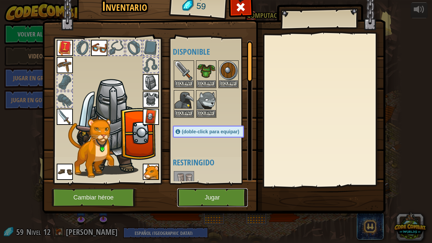
click at [228, 188] on button "Jugar" at bounding box center [212, 197] width 70 height 19
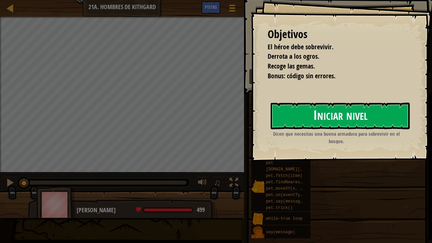
click at [338, 111] on button "Iniciar nivel" at bounding box center [339, 115] width 139 height 27
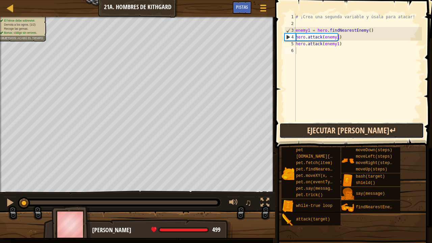
click at [318, 131] on button "Ejecutar [PERSON_NAME]↵" at bounding box center [351, 131] width 144 height 16
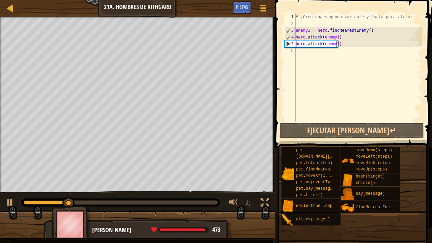
click at [336, 45] on div "# ¡Crea una segunda variable y úsala para atacar! enemy1 = hero . findNearestEn…" at bounding box center [357, 73] width 127 height 121
type textarea "hero.attack(enemy1)"
click at [332, 49] on div "# ¡Crea una segunda variable y úsala para atacar! enemy1 = hero . findNearestEn…" at bounding box center [357, 73] width 127 height 121
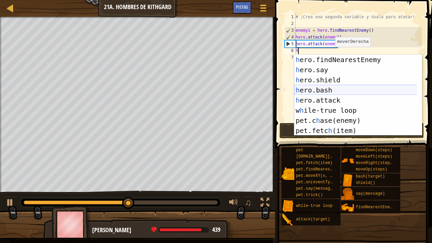
scroll to position [40, 0]
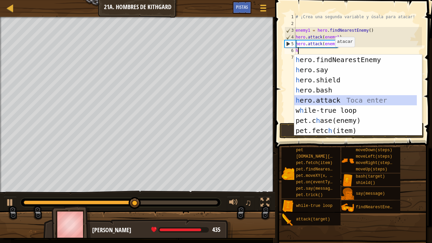
click at [331, 100] on div "h ero.findNearestEnemy Toca enter h ero.say Toca enter h ero.shield Toca enter …" at bounding box center [355, 105] width 123 height 101
type textarea "hero.attack(enemy)"
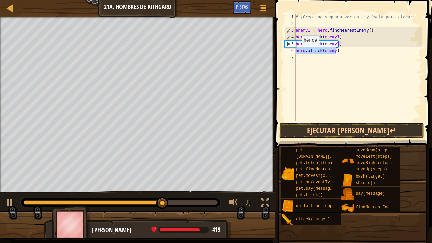
drag, startPoint x: 338, startPoint y: 52, endPoint x: 294, endPoint y: 53, distance: 43.8
click at [294, 53] on div "hero.attack(enemy) [PHONE_NUMBER] ¡Crea una segunda variable y úsala para ataca…" at bounding box center [352, 67] width 139 height 108
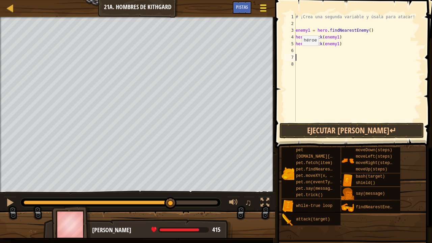
type textarea "h"
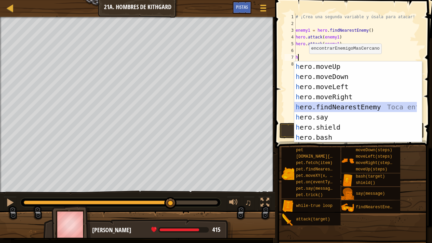
click at [344, 103] on div "h ero.moveUp Toca enter h ero.moveDown Toca enter h ero.moveLeft Toca enter h e…" at bounding box center [355, 111] width 123 height 101
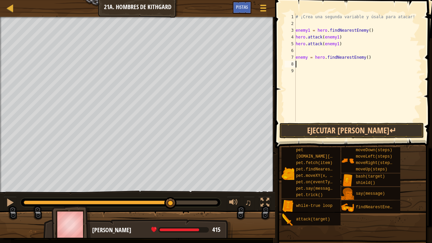
type textarea "h"
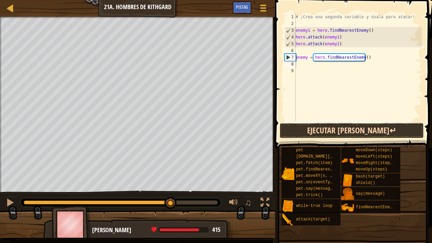
click at [317, 127] on button "Ejecutar [PERSON_NAME]↵" at bounding box center [351, 131] width 144 height 16
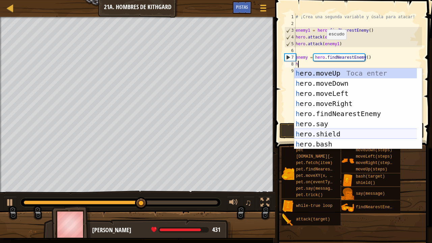
scroll to position [20, 0]
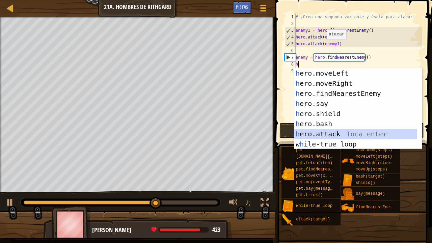
click at [330, 130] on div "h ero.moveLeft Toca enter h ero.moveRight Toca enter h ero.findNearestEnemy Toc…" at bounding box center [355, 118] width 123 height 101
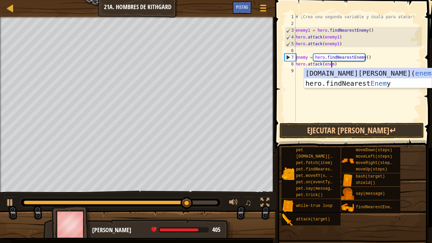
scroll to position [3, 3]
click at [344, 132] on button "Ejecutar [PERSON_NAME]↵" at bounding box center [351, 131] width 144 height 16
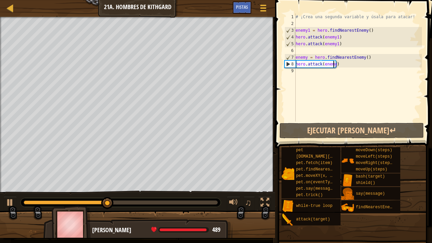
scroll to position [3, 3]
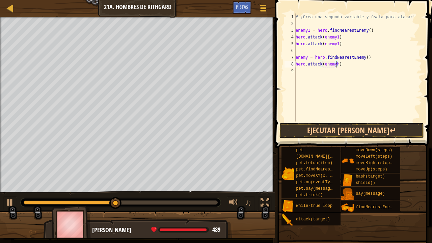
type textarea "hero.attack(enemy)"
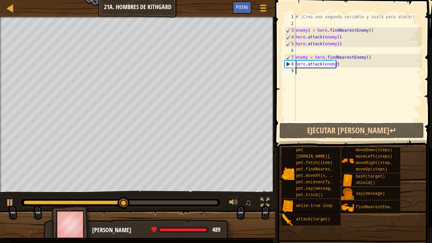
click at [300, 72] on div "# ¡Crea una segunda variable y úsala para atacar! enemy1 = hero . findNearestEn…" at bounding box center [357, 73] width 127 height 121
type textarea "h"
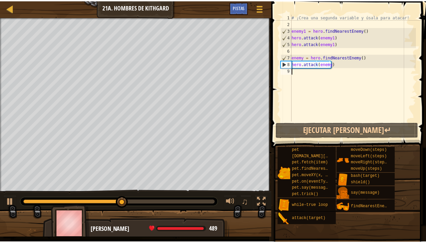
scroll to position [3, 0]
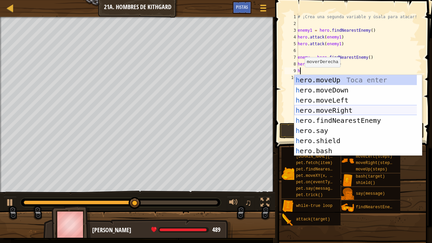
click at [344, 108] on div "h ero.moveUp Toca enter h ero.moveDown Toca enter h ero.moveLeft Toca enter h e…" at bounding box center [355, 125] width 123 height 101
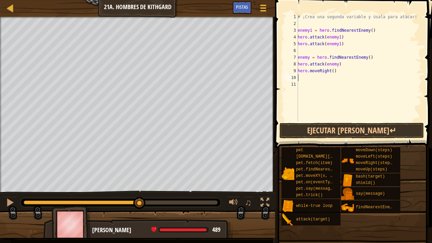
type textarea "h"
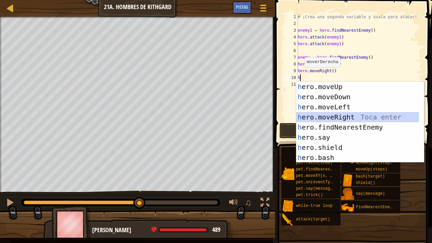
click at [344, 114] on div "h ero.moveUp Toca enter h ero.moveDown Toca enter h ero.moveLeft Toca enter h e…" at bounding box center [357, 132] width 123 height 101
type textarea "h"
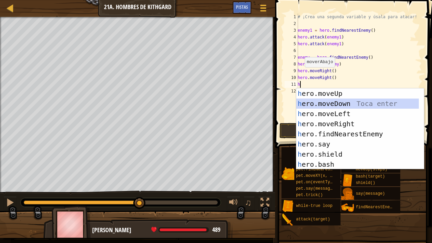
click at [340, 103] on div "h ero.moveUp Toca enter h ero.moveDown Toca enter h ero.moveLeft Toca enter h e…" at bounding box center [357, 138] width 123 height 101
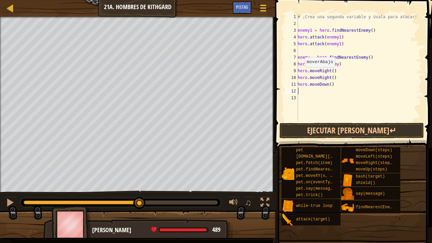
type textarea "h"
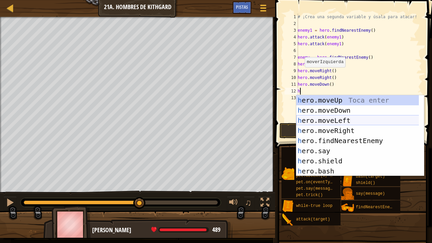
click at [334, 122] on div "h ero.moveUp Toca enter h ero.moveDown Toca enter h ero.moveLeft Toca enter h e…" at bounding box center [357, 145] width 123 height 101
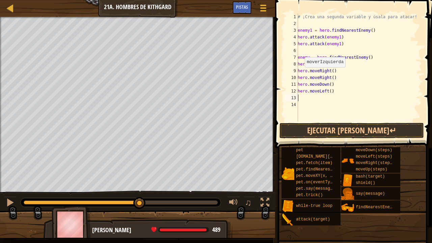
type textarea "h"
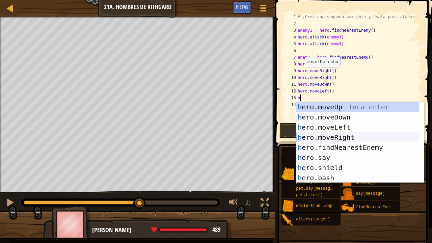
click at [343, 133] on div "h ero.moveUp Toca enter h ero.moveDown Toca enter h ero.moveLeft Toca enter h e…" at bounding box center [357, 152] width 123 height 101
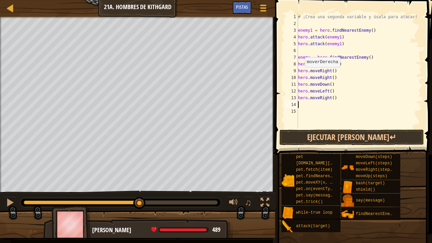
type textarea "h"
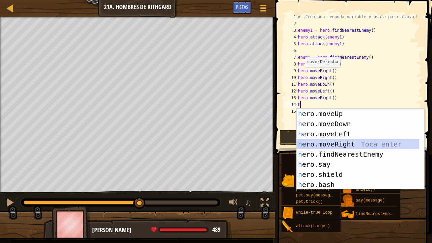
click at [344, 145] on div "h ero.moveUp Toca enter h ero.moveDown Toca enter h ero.moveLeft Toca enter h e…" at bounding box center [357, 159] width 123 height 101
type textarea "h"
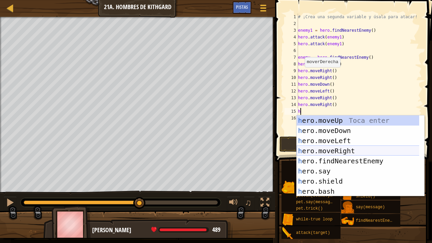
click at [344, 151] on div "h ero.moveUp Toca enter h ero.moveDown Toca enter h ero.moveLeft Toca enter h e…" at bounding box center [357, 165] width 123 height 101
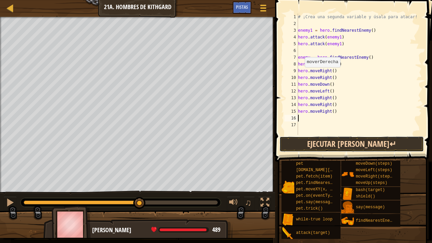
click at [344, 149] on button "Ejecutar [PERSON_NAME]↵" at bounding box center [351, 144] width 144 height 16
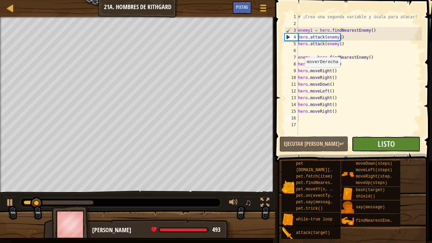
click at [344, 143] on button "Listo" at bounding box center [385, 144] width 69 height 16
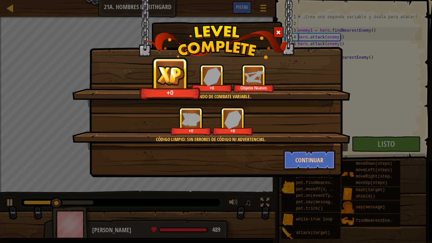
click at [318, 149] on div "Código limpio: sin errores de código ni advertencias. +0 +0" at bounding box center [211, 128] width 278 height 43
click at [319, 152] on button "Continuar" at bounding box center [309, 160] width 52 height 20
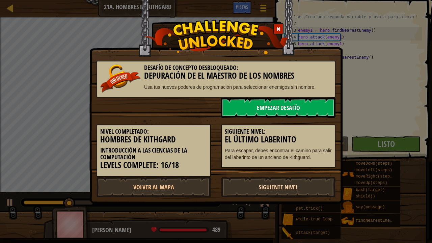
click at [289, 179] on link "Siguiente Nivel" at bounding box center [278, 187] width 114 height 20
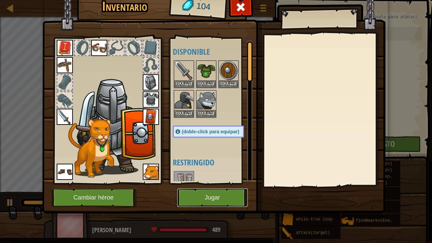
click at [220, 188] on button "Jugar" at bounding box center [212, 197] width 70 height 19
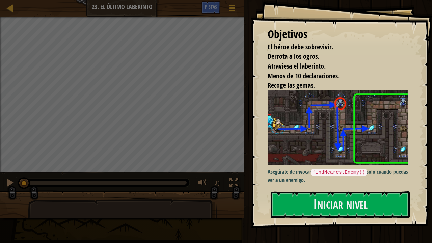
click at [25, 16] on div "Mapa Introducción a las Ciencias de la computación 23. El último laberinto Menú…" at bounding box center [122, 8] width 244 height 17
click at [9, 4] on div at bounding box center [10, 8] width 8 height 8
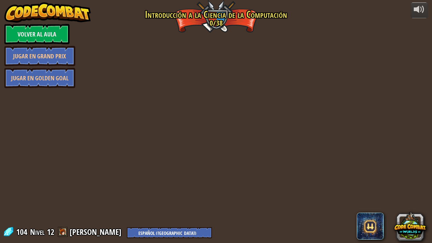
click at [10, 4] on div "powered by Volver al aula Jugar en Grand Prix Jugar en Golden Goal Puertas de K…" at bounding box center [216, 121] width 432 height 243
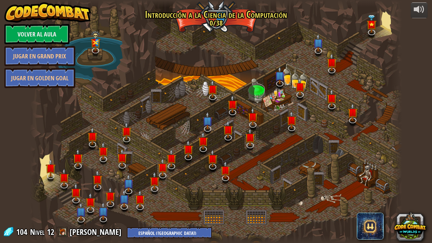
select select "es-419"
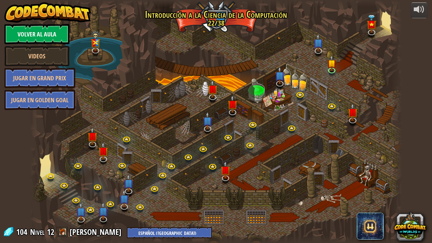
select select "es-419"
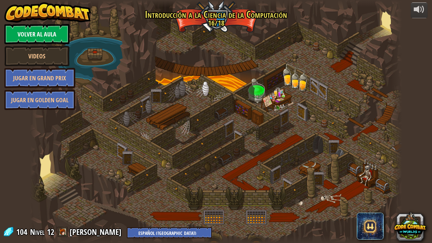
select select "es-419"
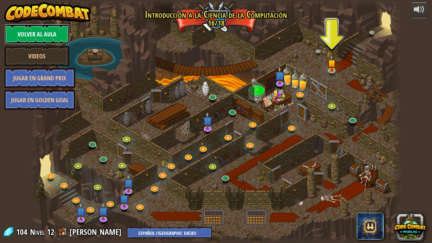
click at [46, 36] on link "Volver al aula" at bounding box center [36, 34] width 65 height 20
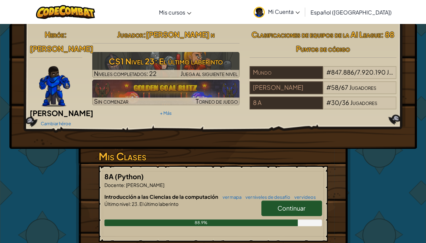
click at [282, 13] on link "Mi Cuenta" at bounding box center [276, 11] width 53 height 21
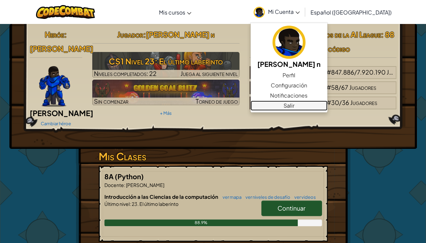
click at [292, 105] on link "Salir" at bounding box center [289, 105] width 77 height 10
